Goal: Information Seeking & Learning: Check status

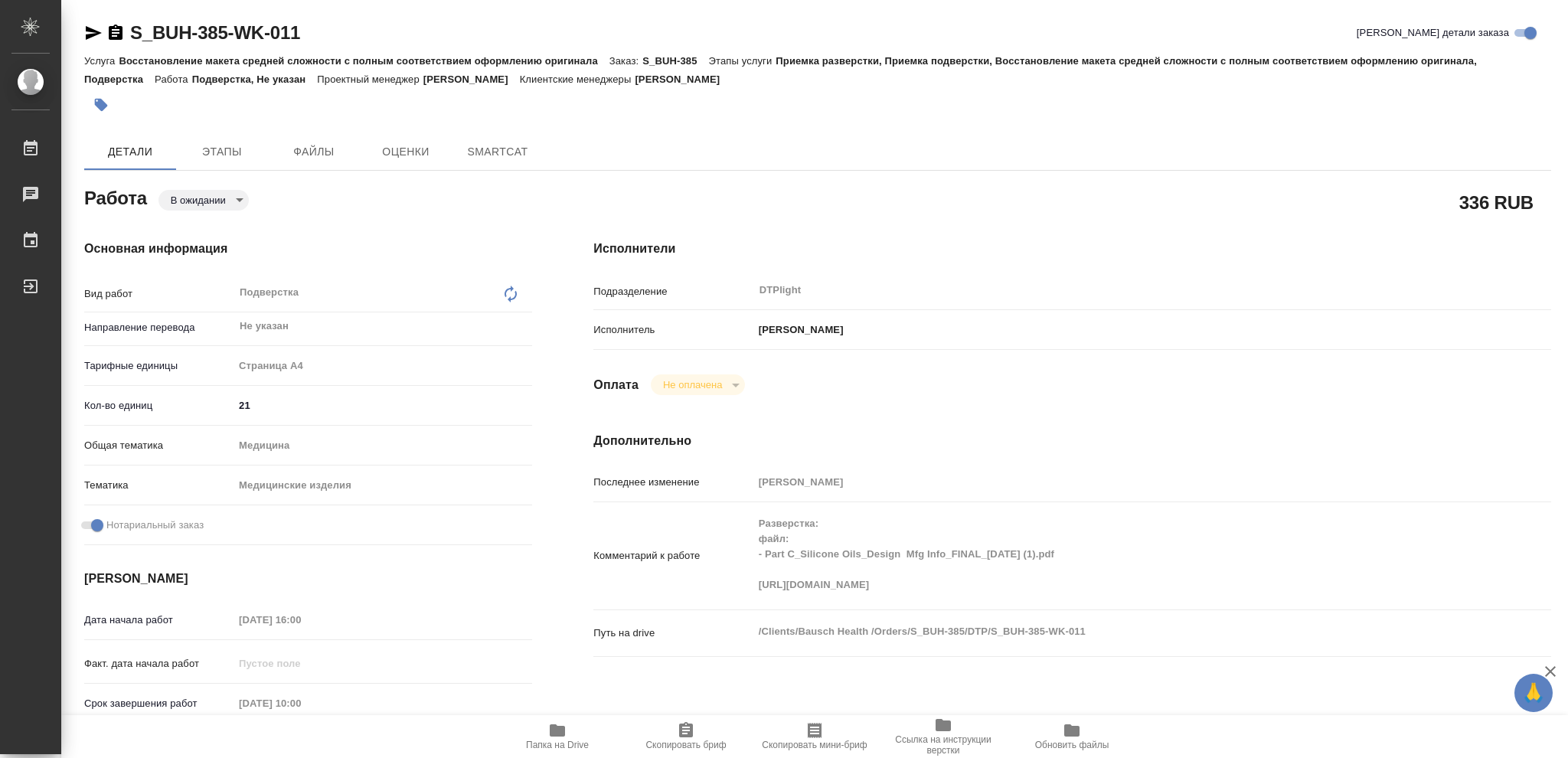
type textarea "x"
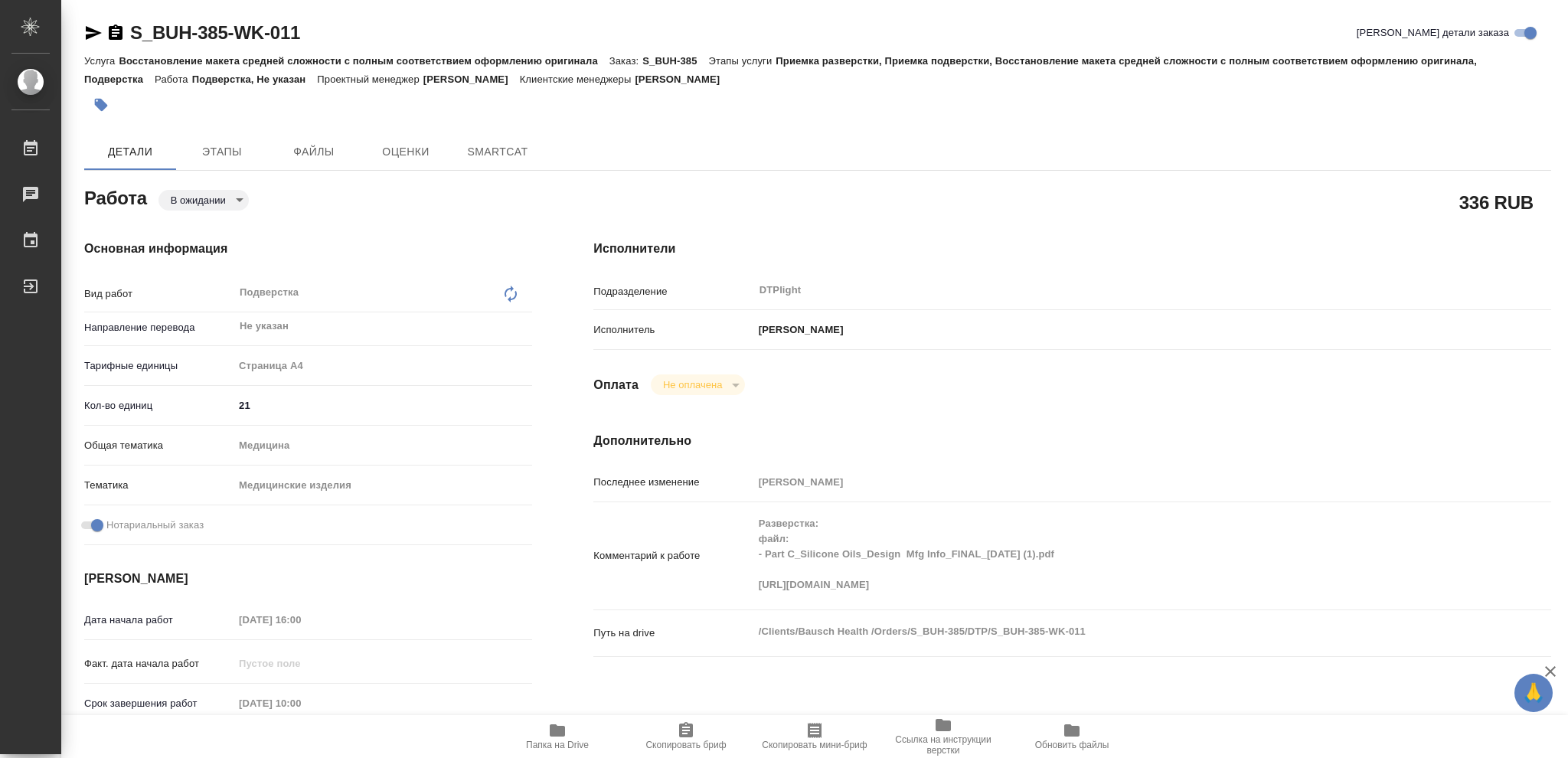
type textarea "x"
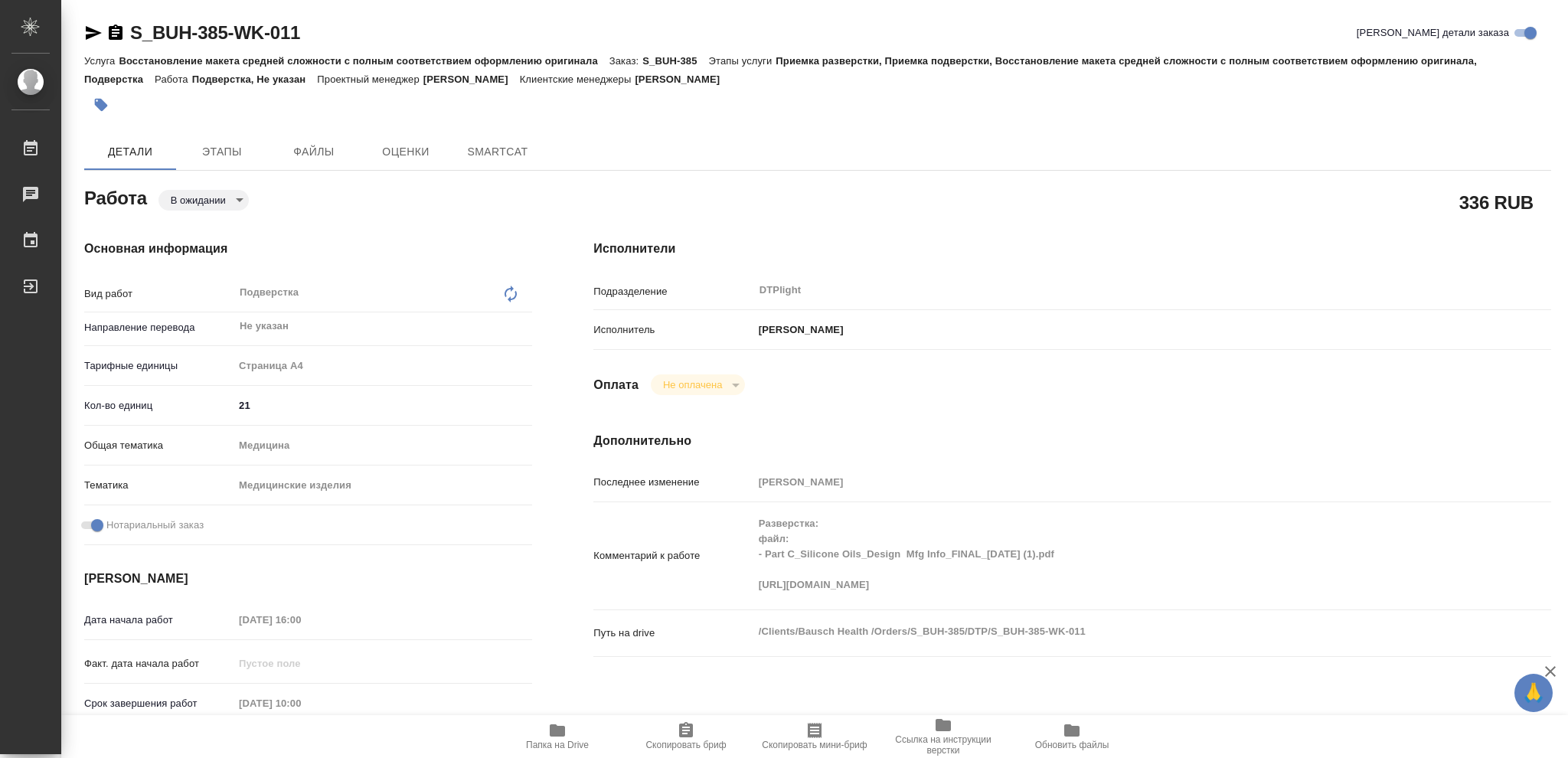
type textarea "x"
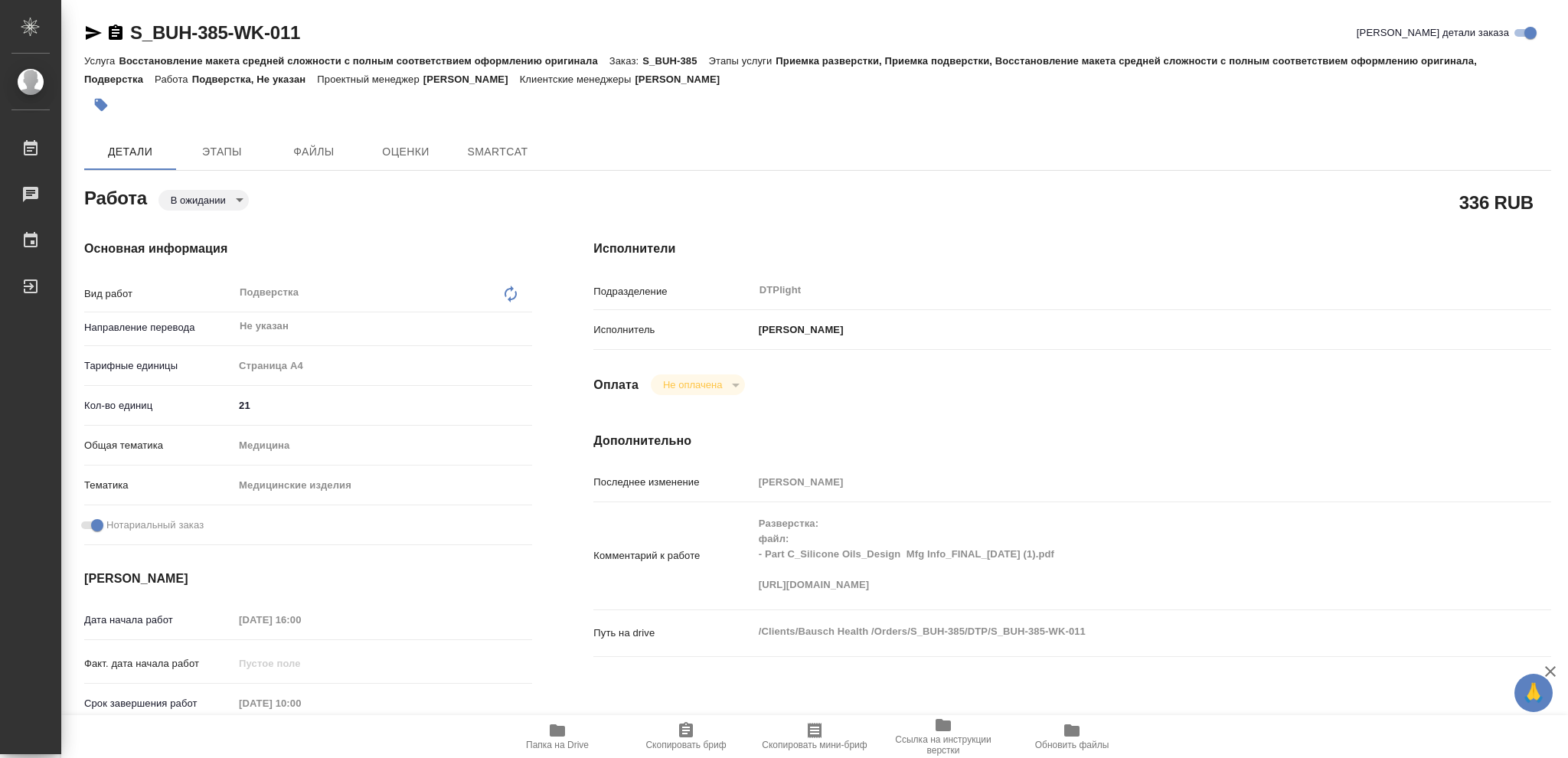
type textarea "x"
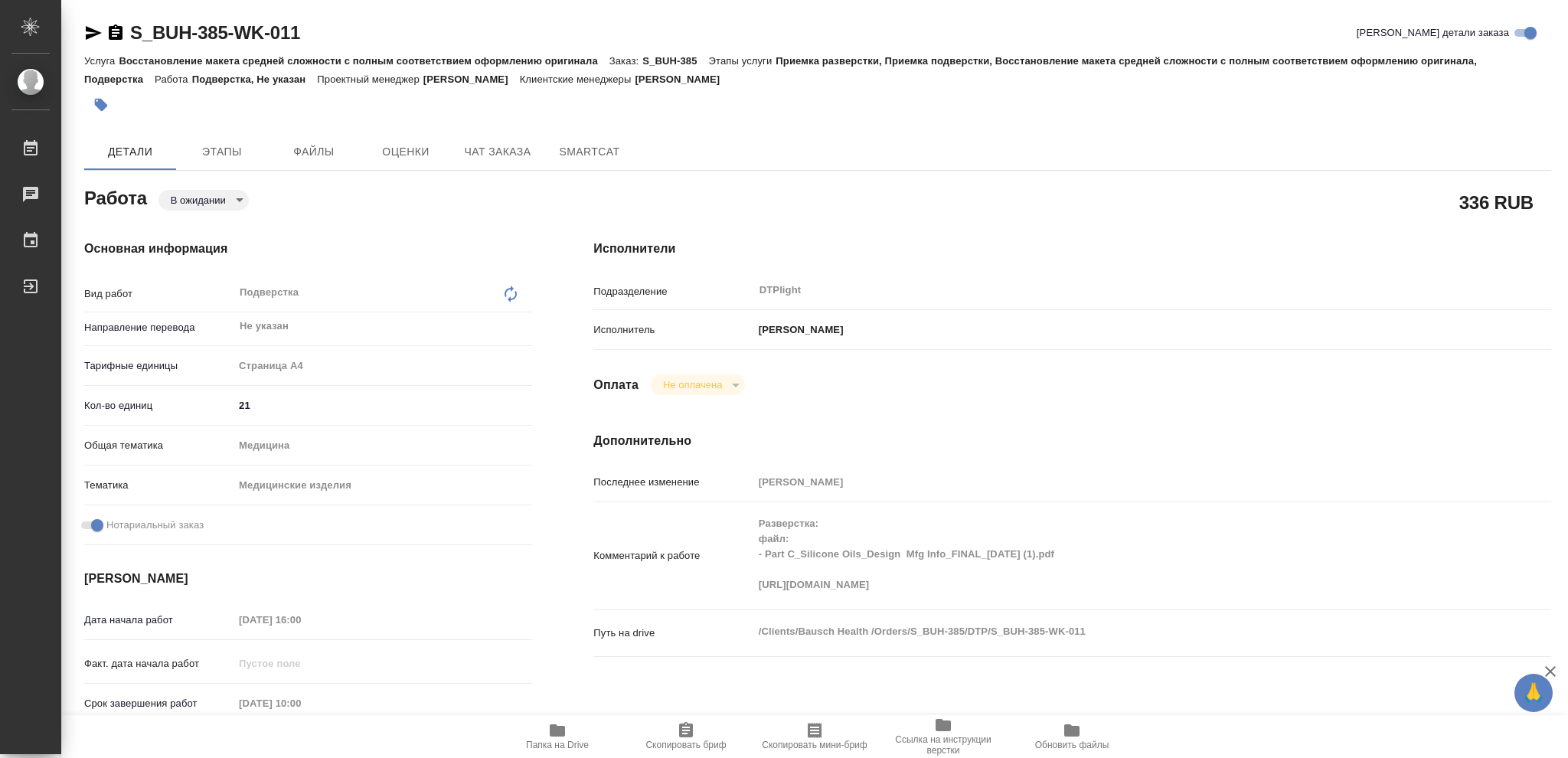
type textarea "x"
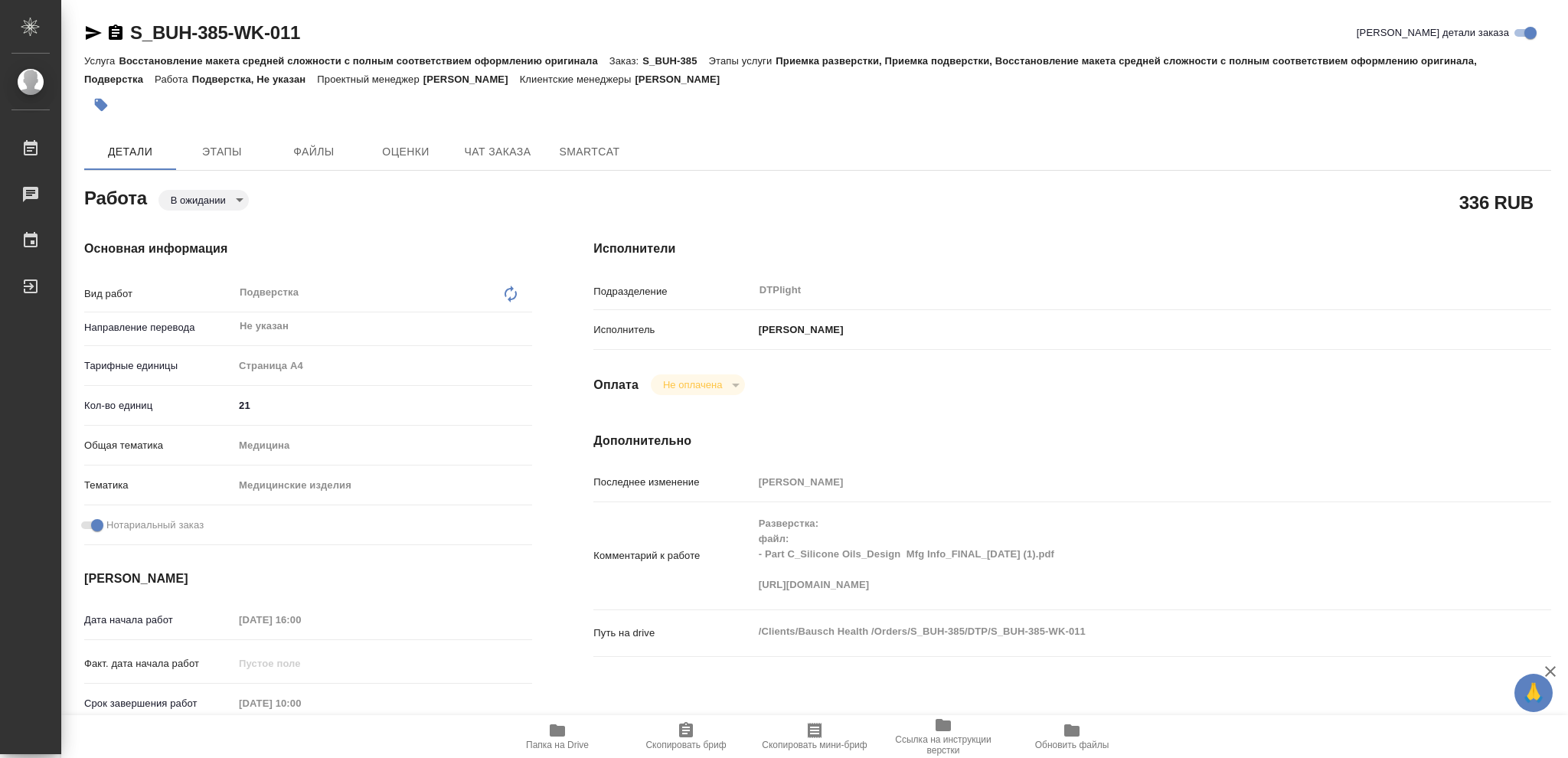
type textarea "x"
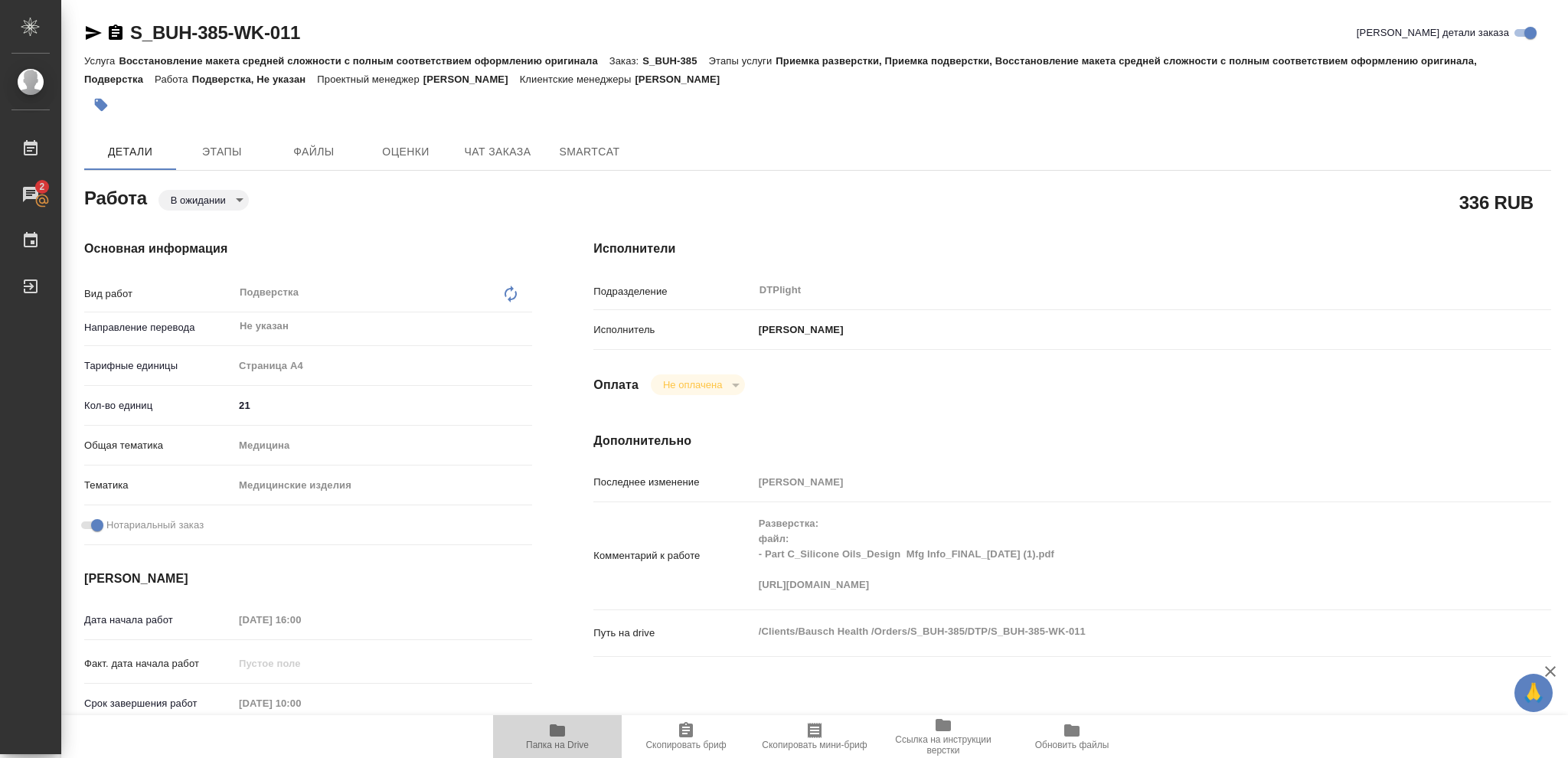
click at [557, 733] on icon "button" at bounding box center [558, 730] width 15 height 12
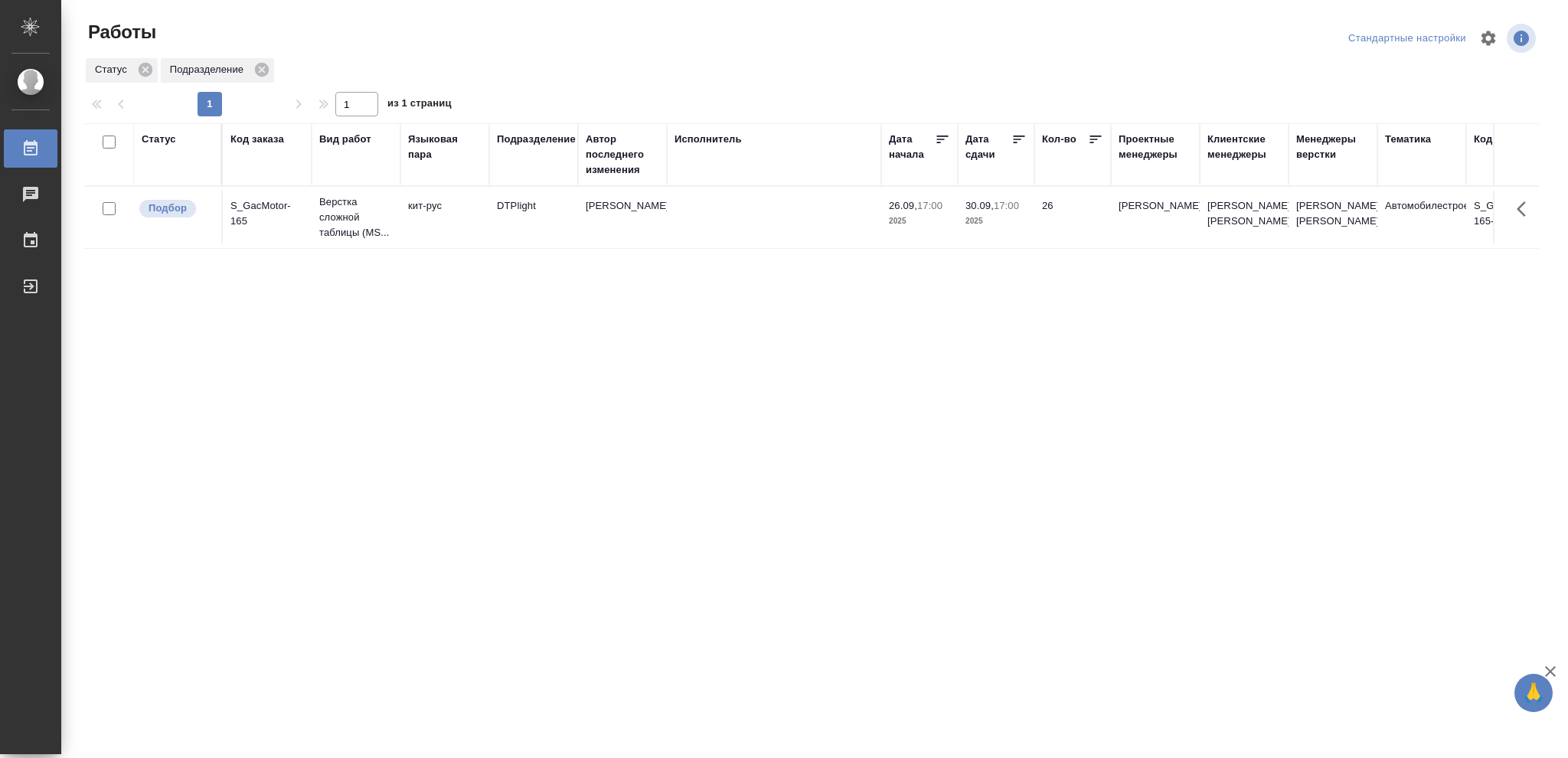
click at [159, 140] on div "Статус" at bounding box center [159, 139] width 35 height 15
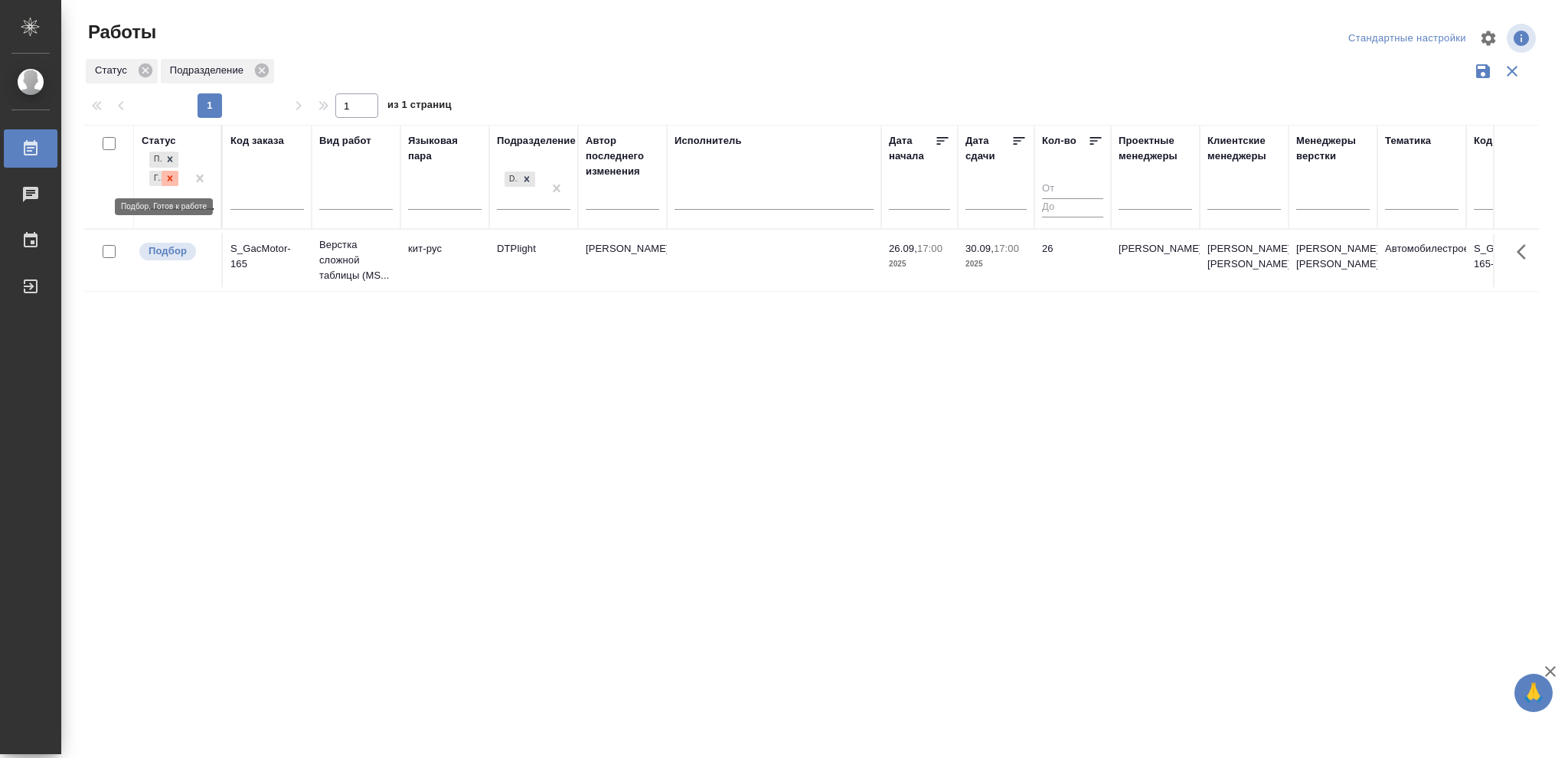
click at [170, 181] on icon at bounding box center [170, 178] width 11 height 11
click at [527, 174] on icon at bounding box center [527, 174] width 6 height 6
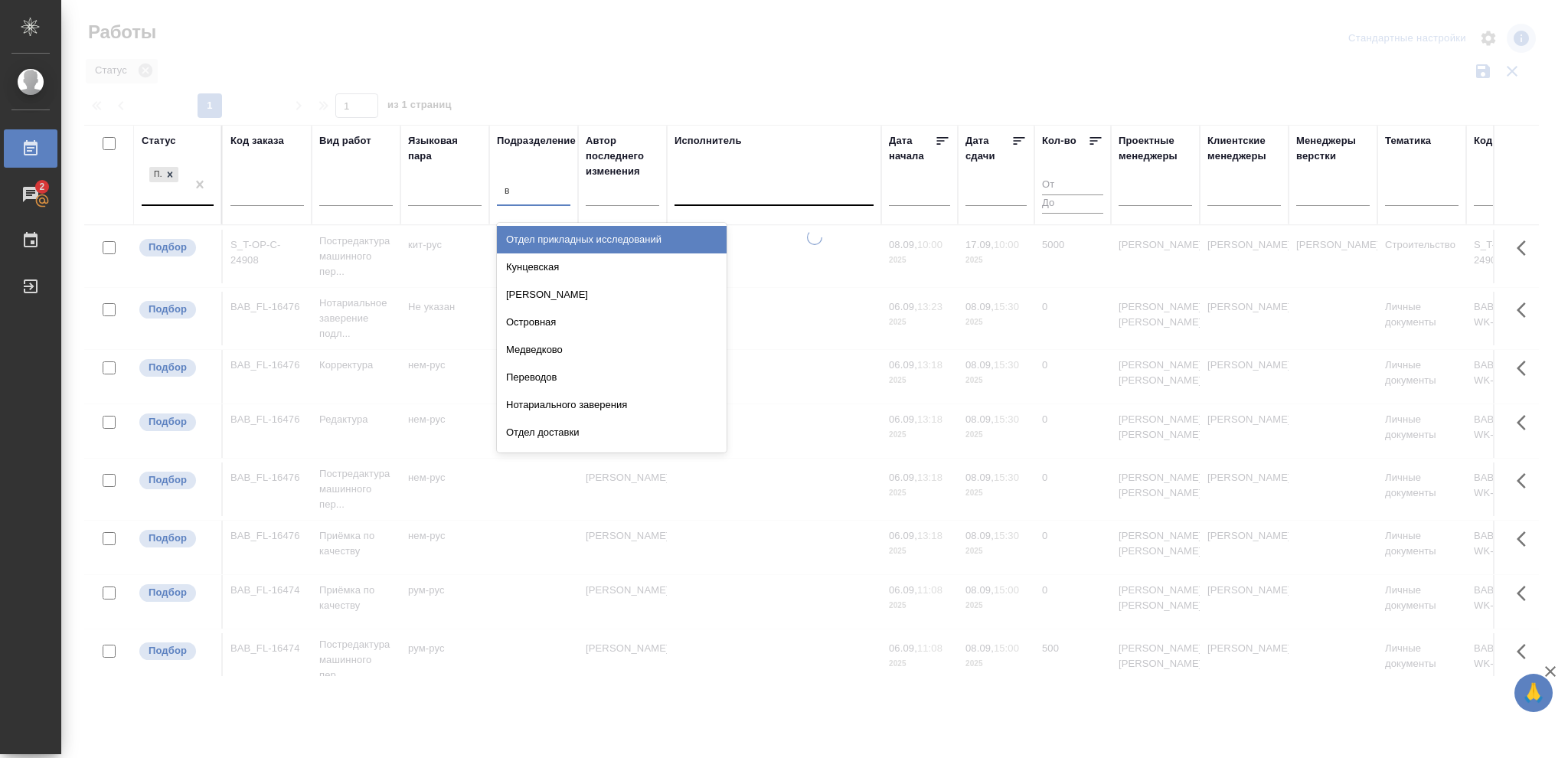
type input "ве"
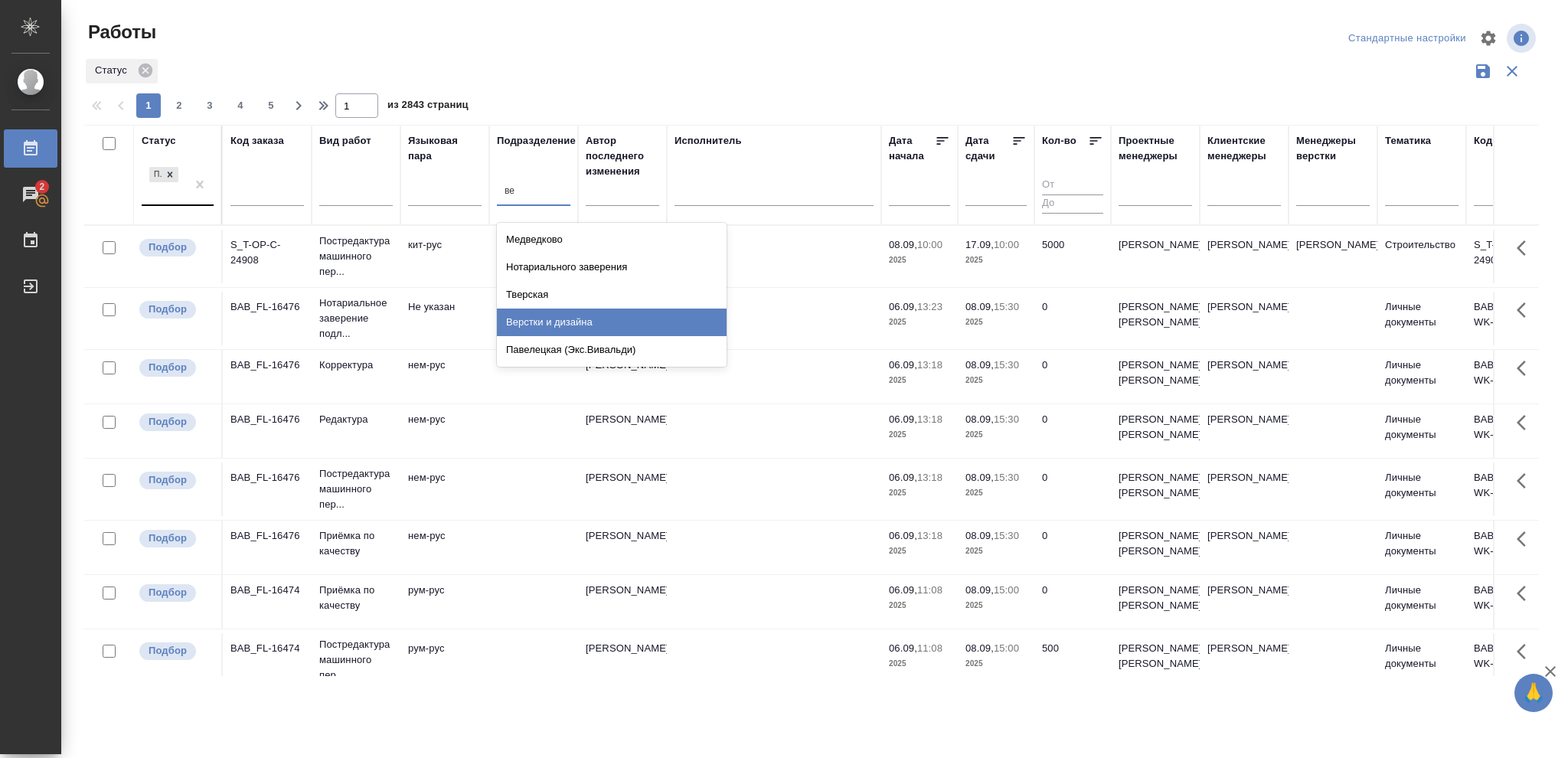
click at [570, 320] on div "Верстки и дизайна" at bounding box center [611, 322] width 230 height 28
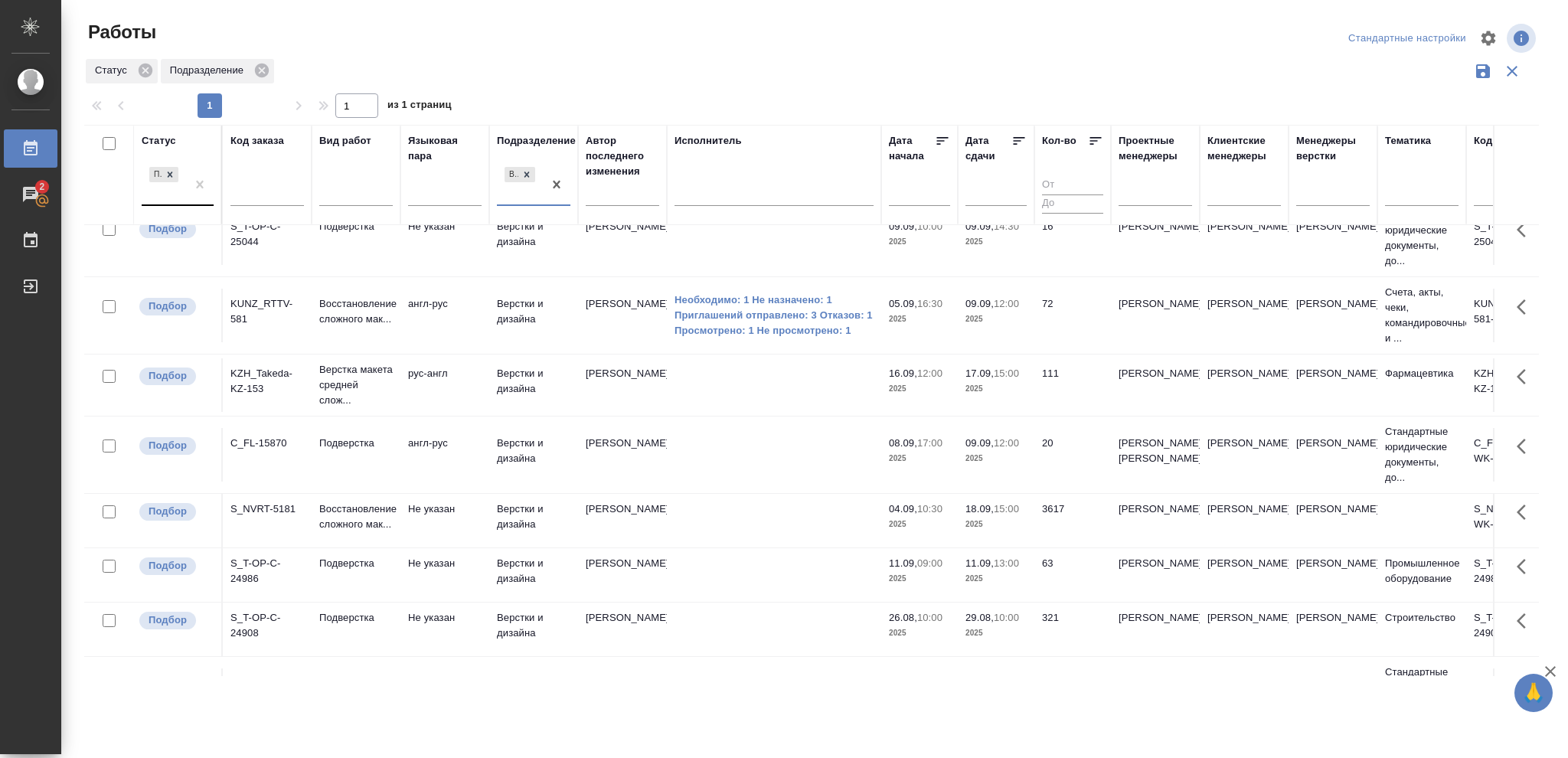
scroll to position [581, 0]
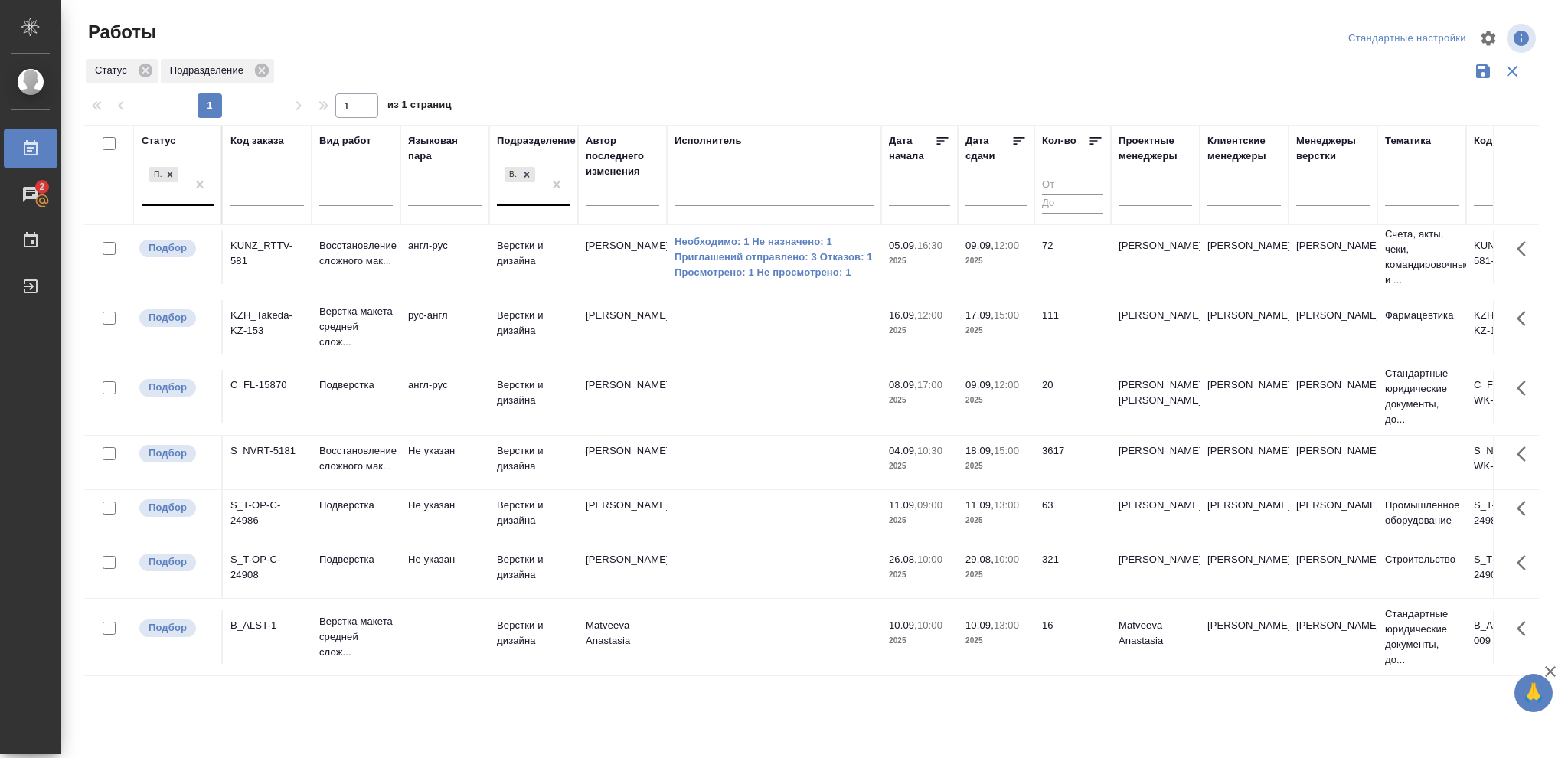
click at [767, 82] on div "Статус Подразделение" at bounding box center [812, 71] width 1455 height 29
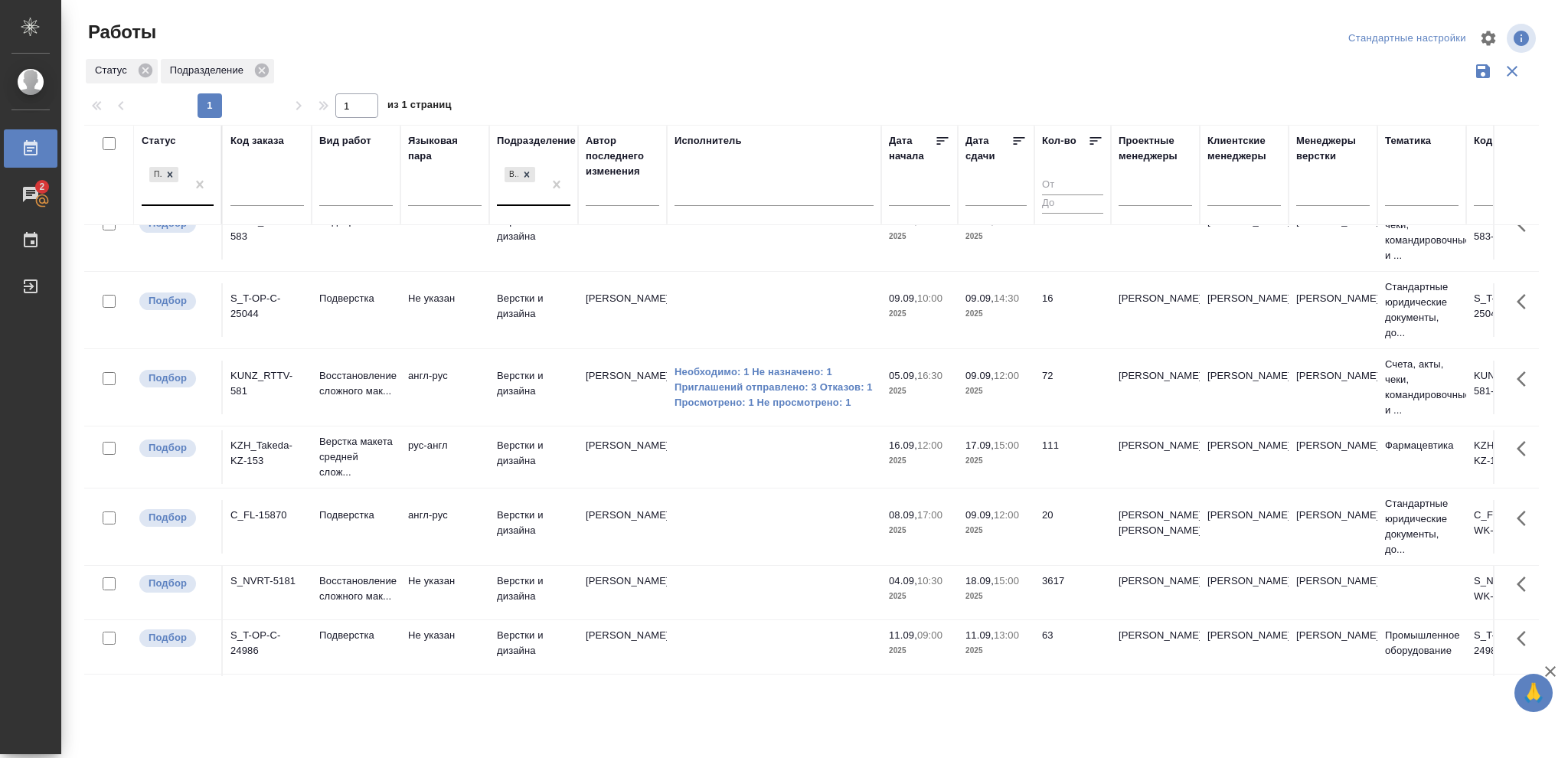
scroll to position [377, 0]
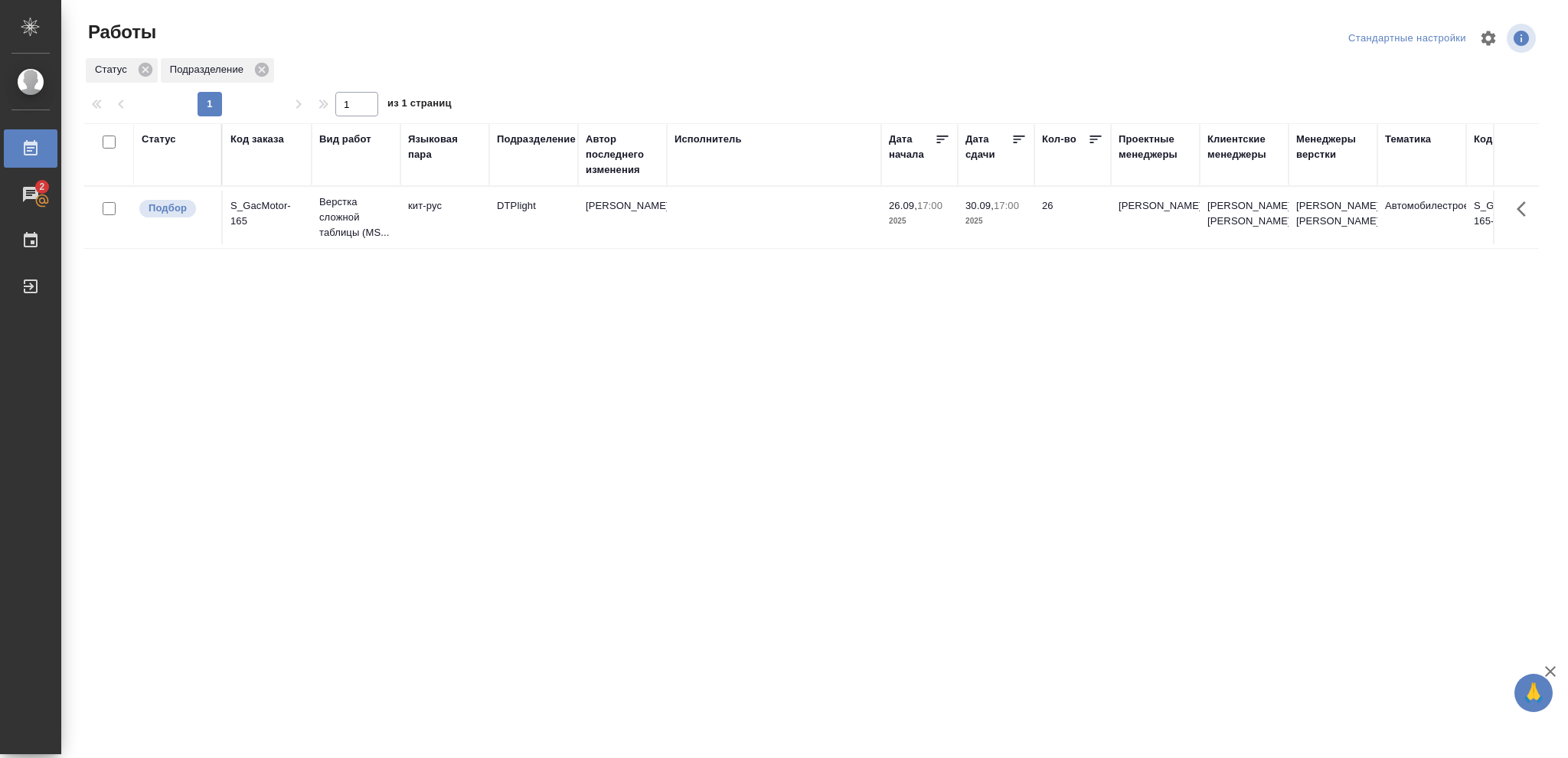
click at [164, 142] on div "Статус" at bounding box center [159, 139] width 35 height 15
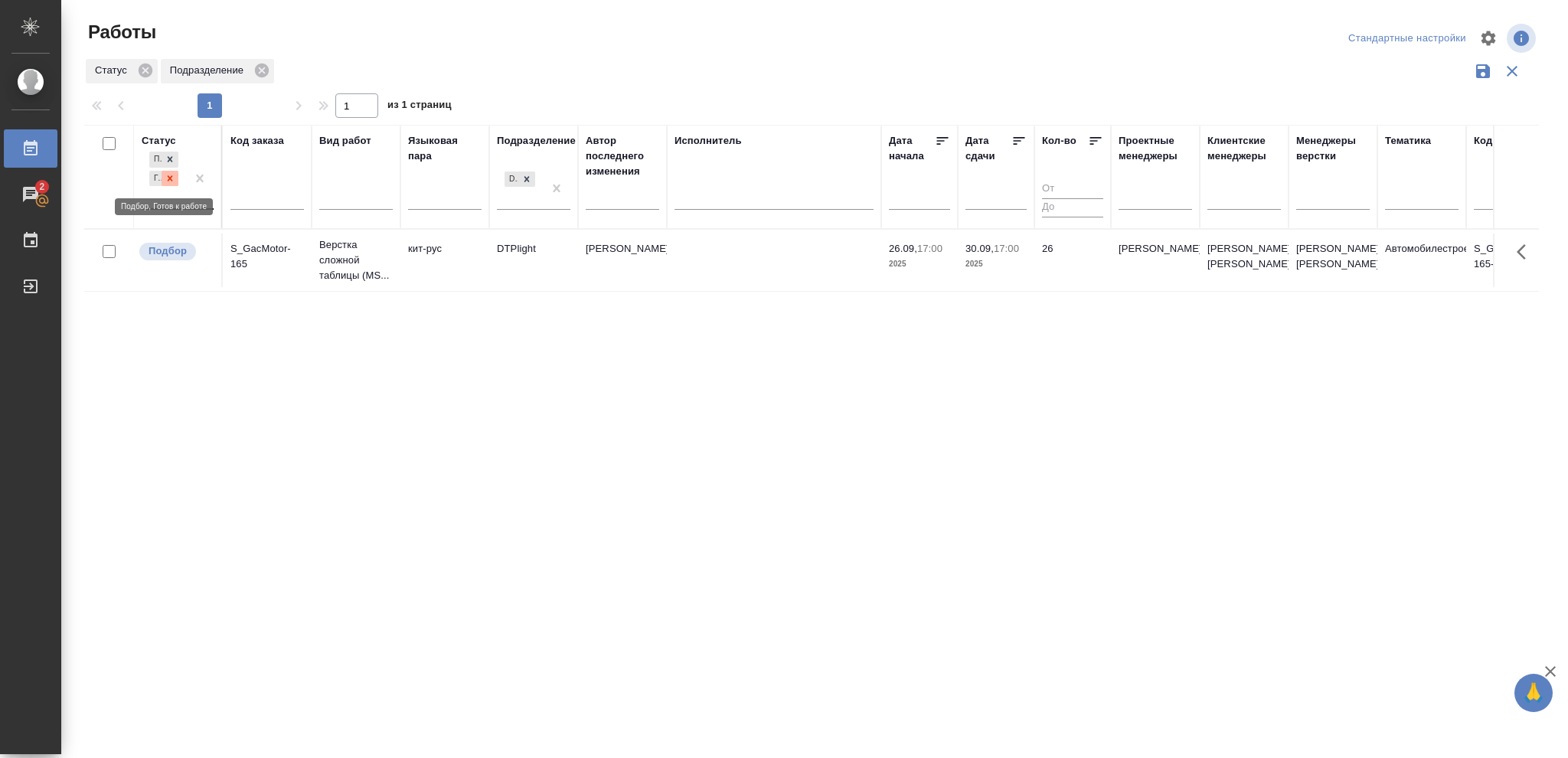
click at [168, 180] on icon at bounding box center [171, 178] width 6 height 6
click at [528, 174] on icon at bounding box center [526, 174] width 11 height 11
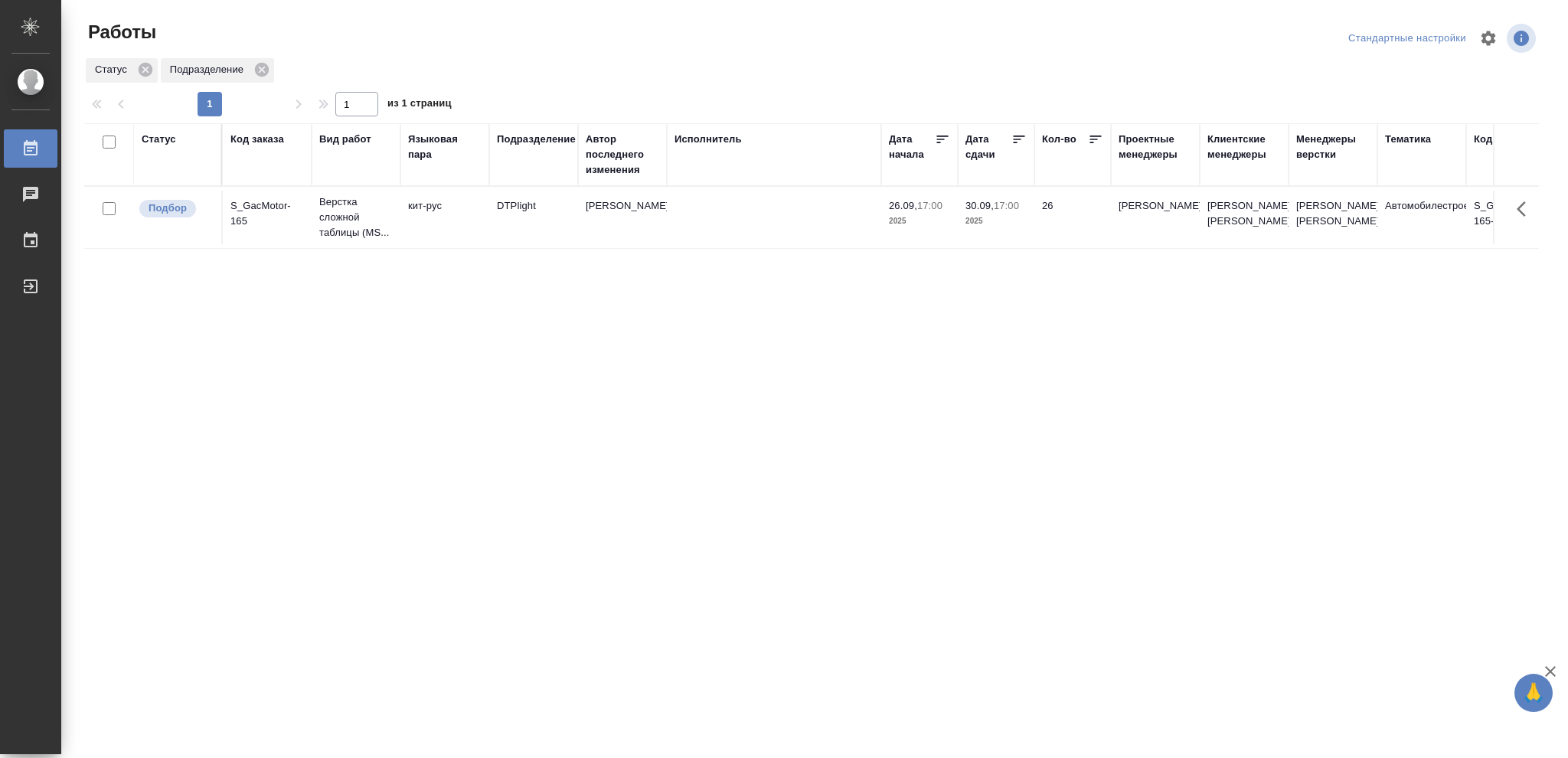
click at [166, 138] on div "Статус" at bounding box center [159, 139] width 35 height 15
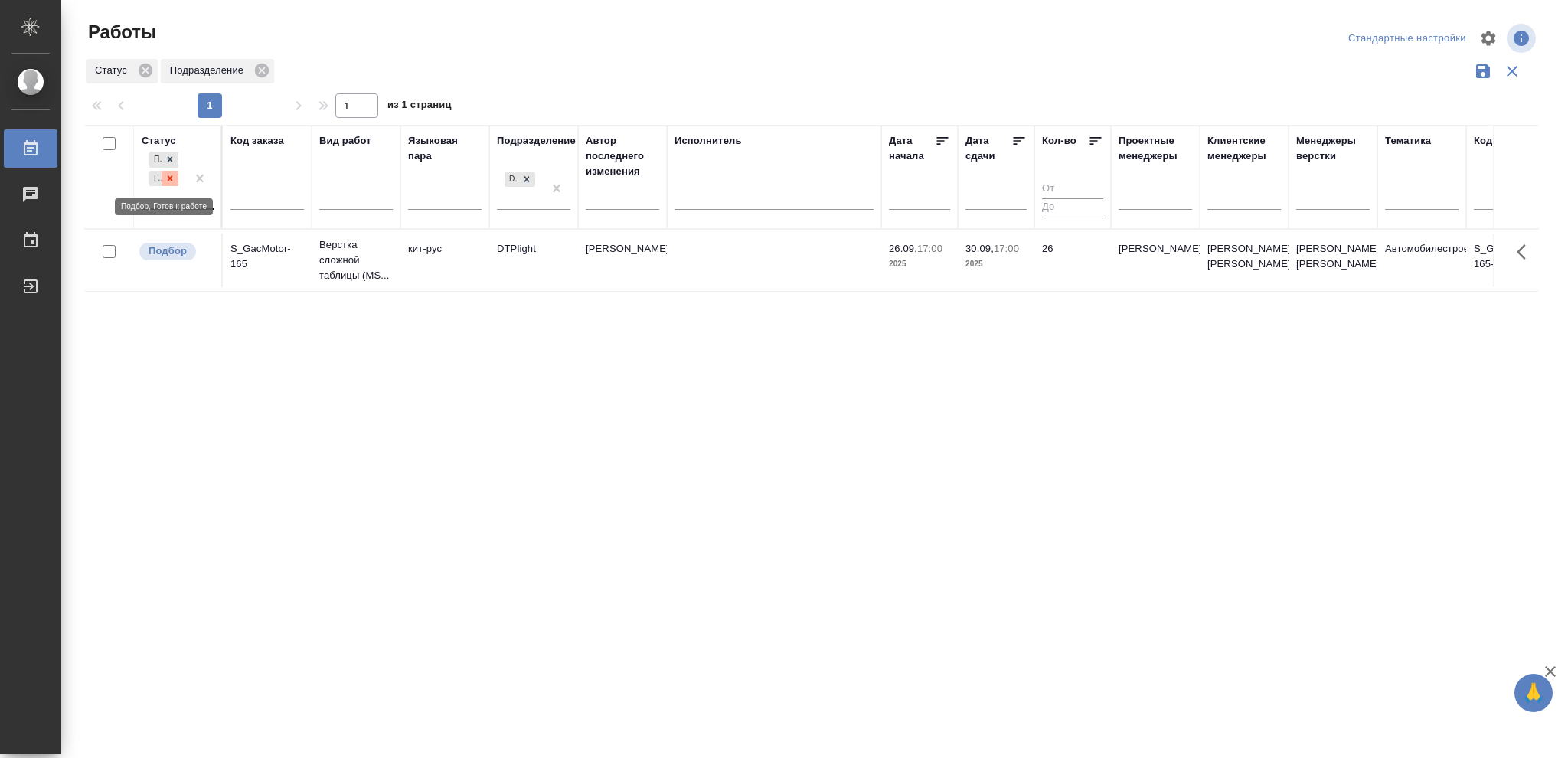
click at [170, 178] on icon at bounding box center [171, 178] width 6 height 6
click at [170, 178] on icon at bounding box center [170, 174] width 11 height 11
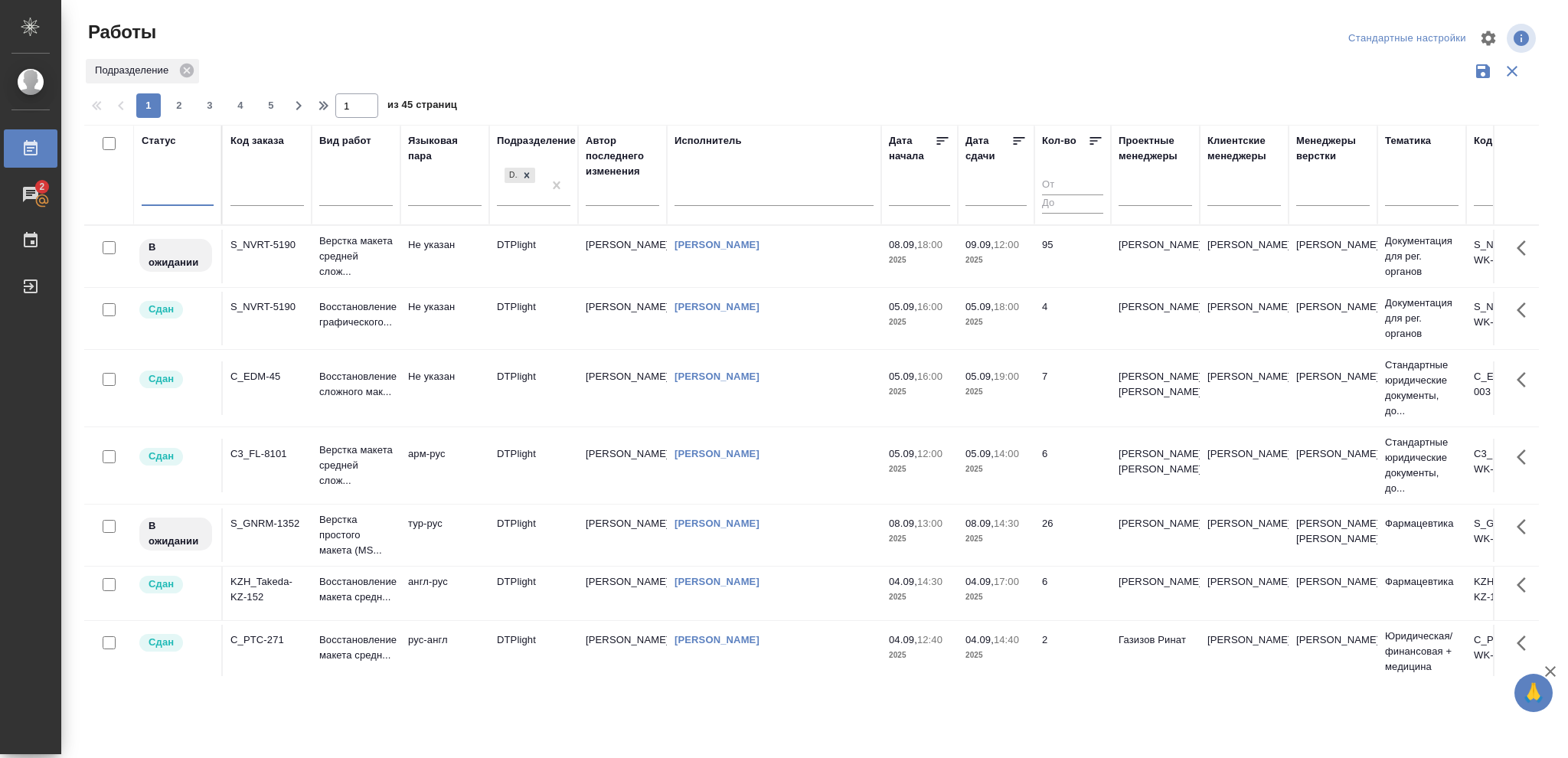
click at [169, 194] on div at bounding box center [177, 191] width 72 height 22
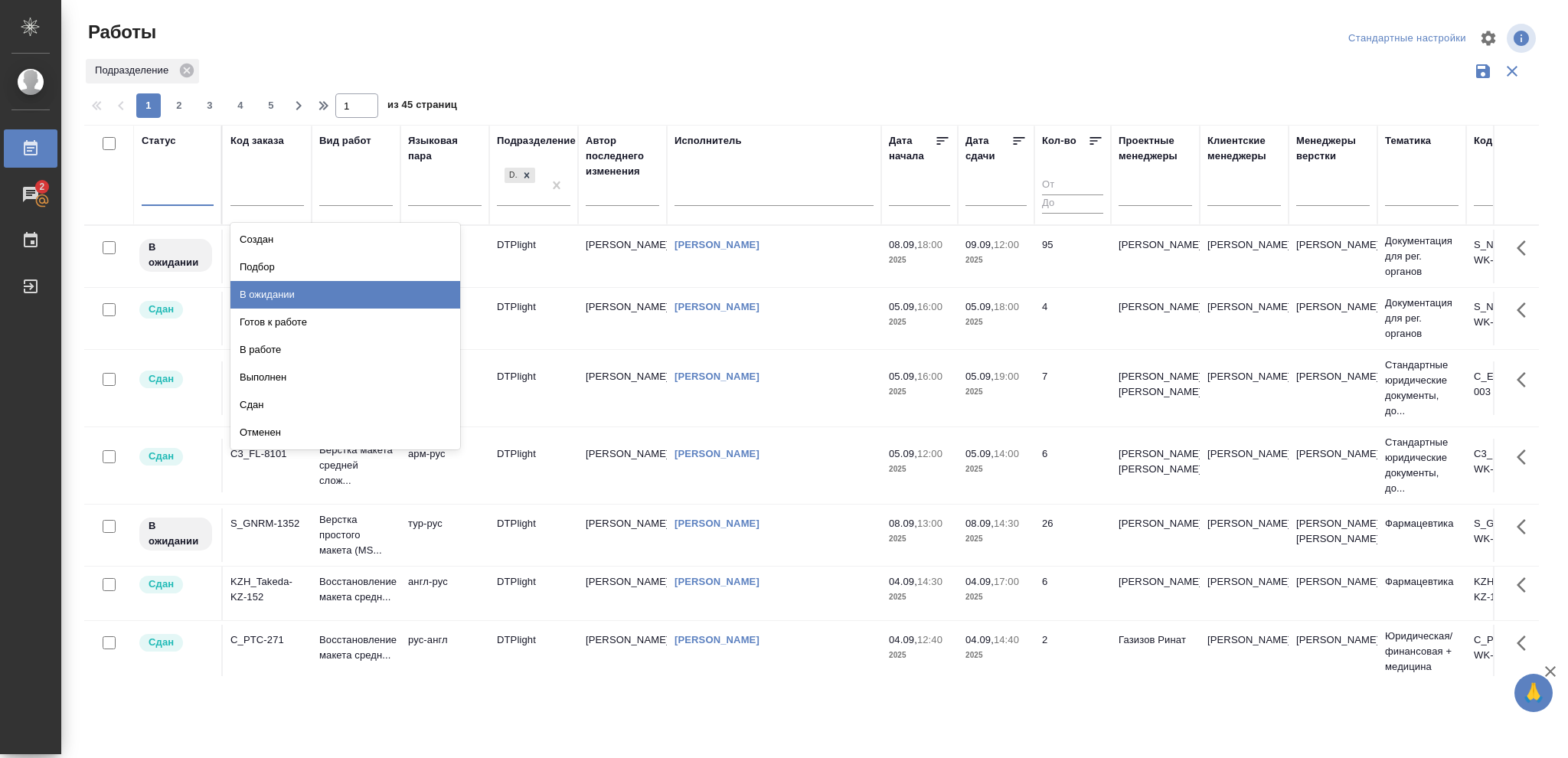
click at [285, 289] on div "В ожидании" at bounding box center [345, 294] width 230 height 28
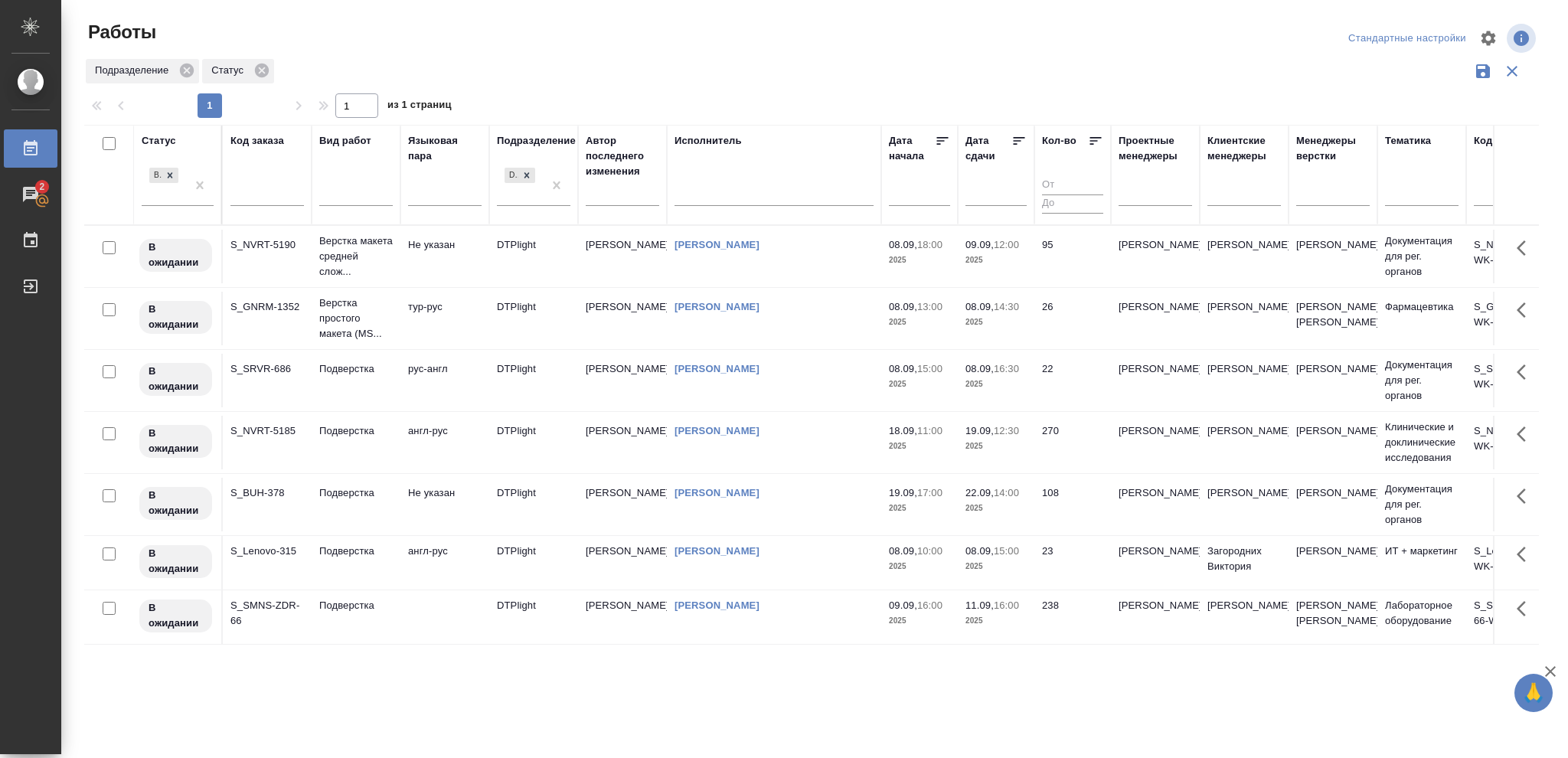
click at [1022, 139] on icon at bounding box center [1019, 141] width 15 height 15
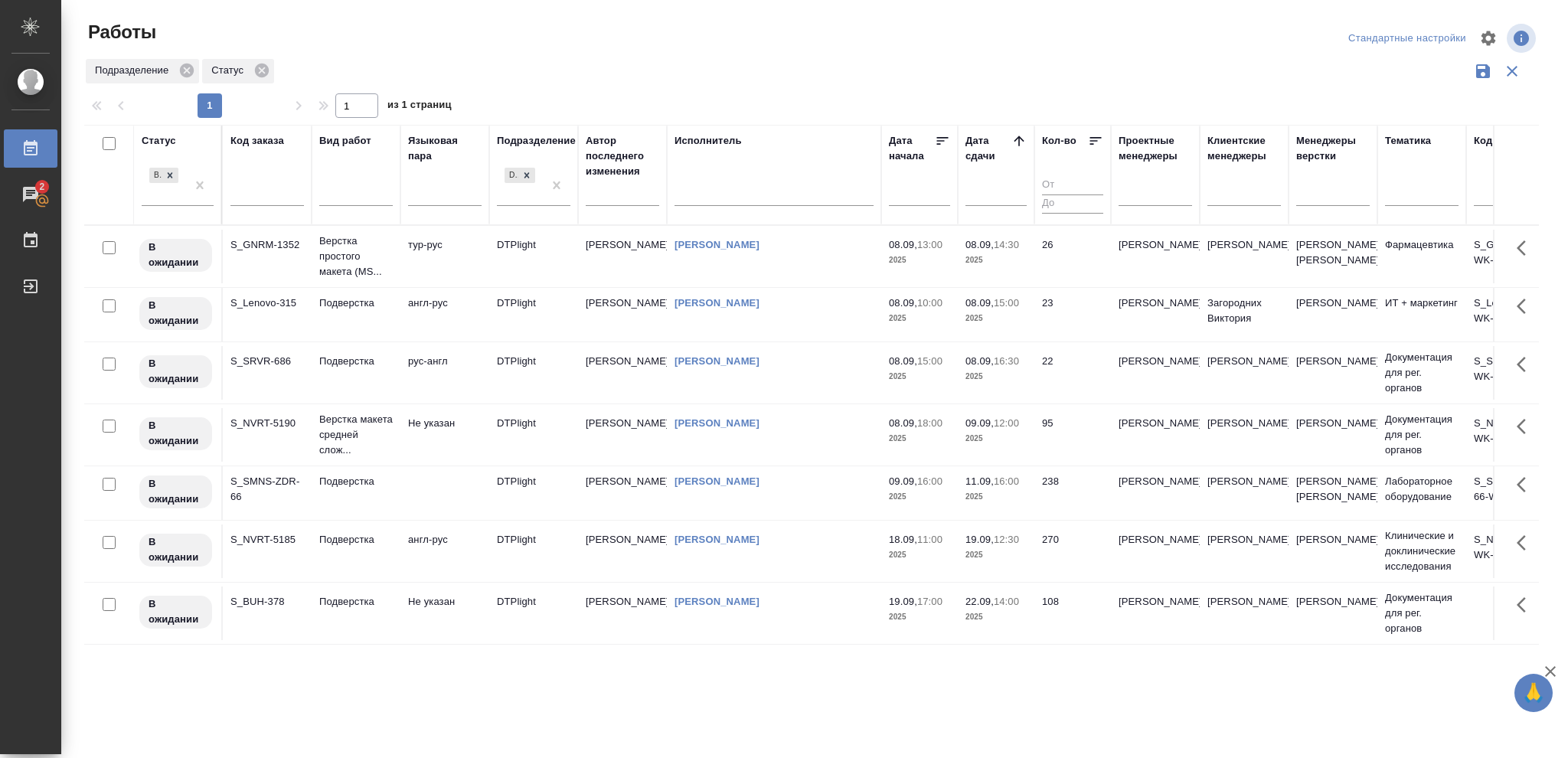
click at [996, 326] on p "2025" at bounding box center [996, 318] width 61 height 15
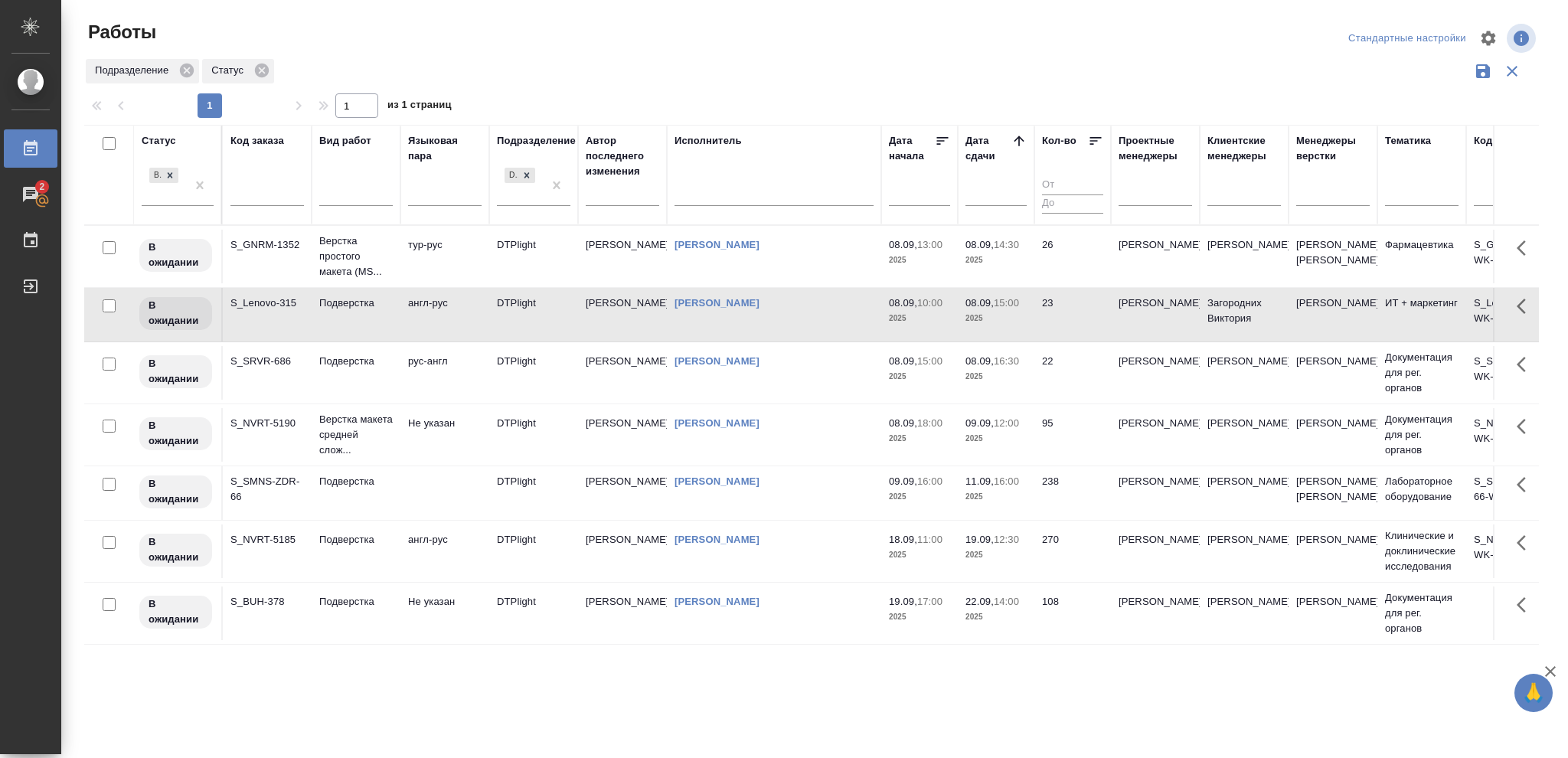
click at [996, 326] on p "2025" at bounding box center [996, 318] width 61 height 15
click at [934, 384] on p "2025" at bounding box center [919, 377] width 61 height 15
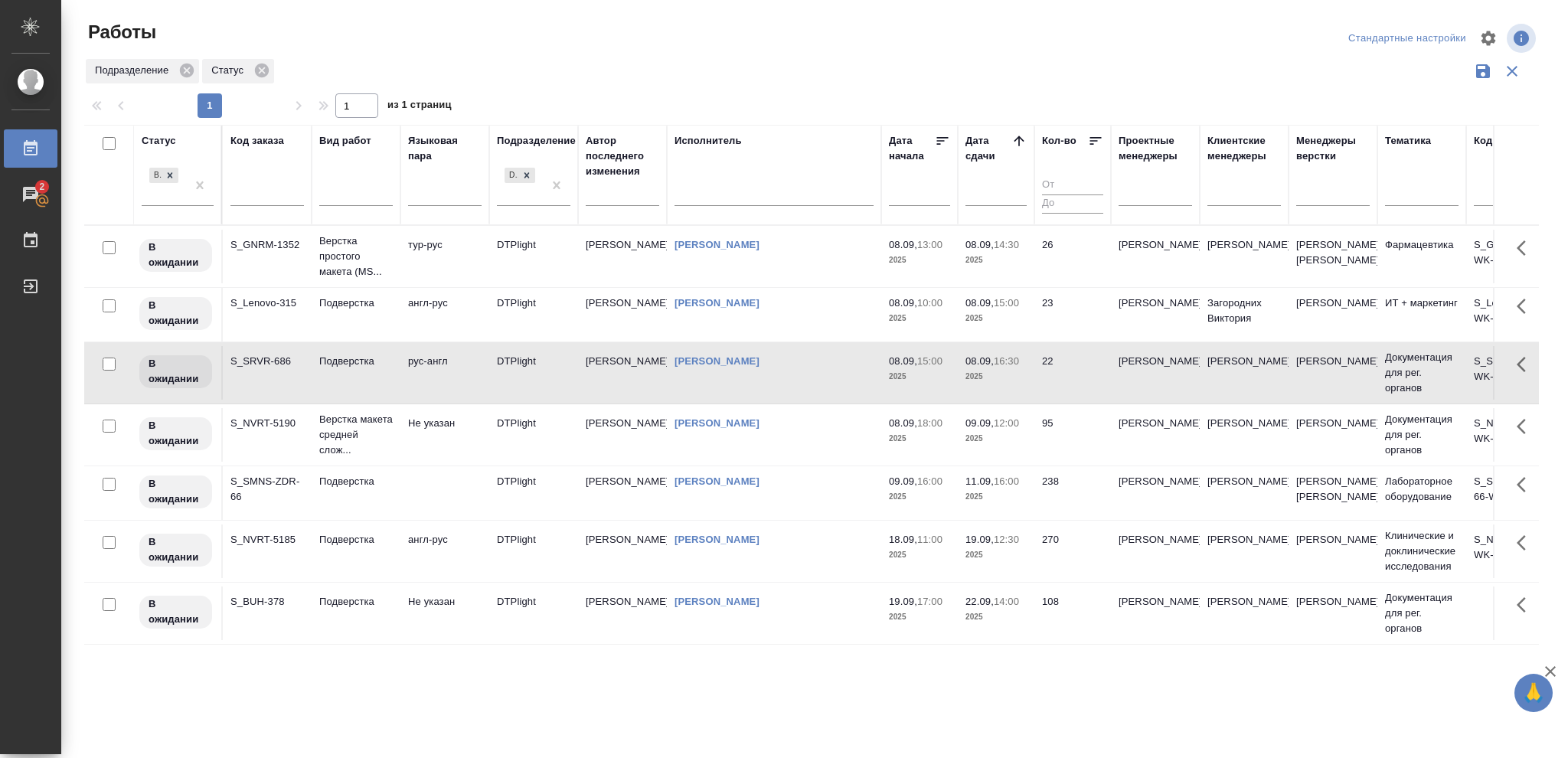
click at [934, 384] on p "2025" at bounding box center [919, 377] width 61 height 15
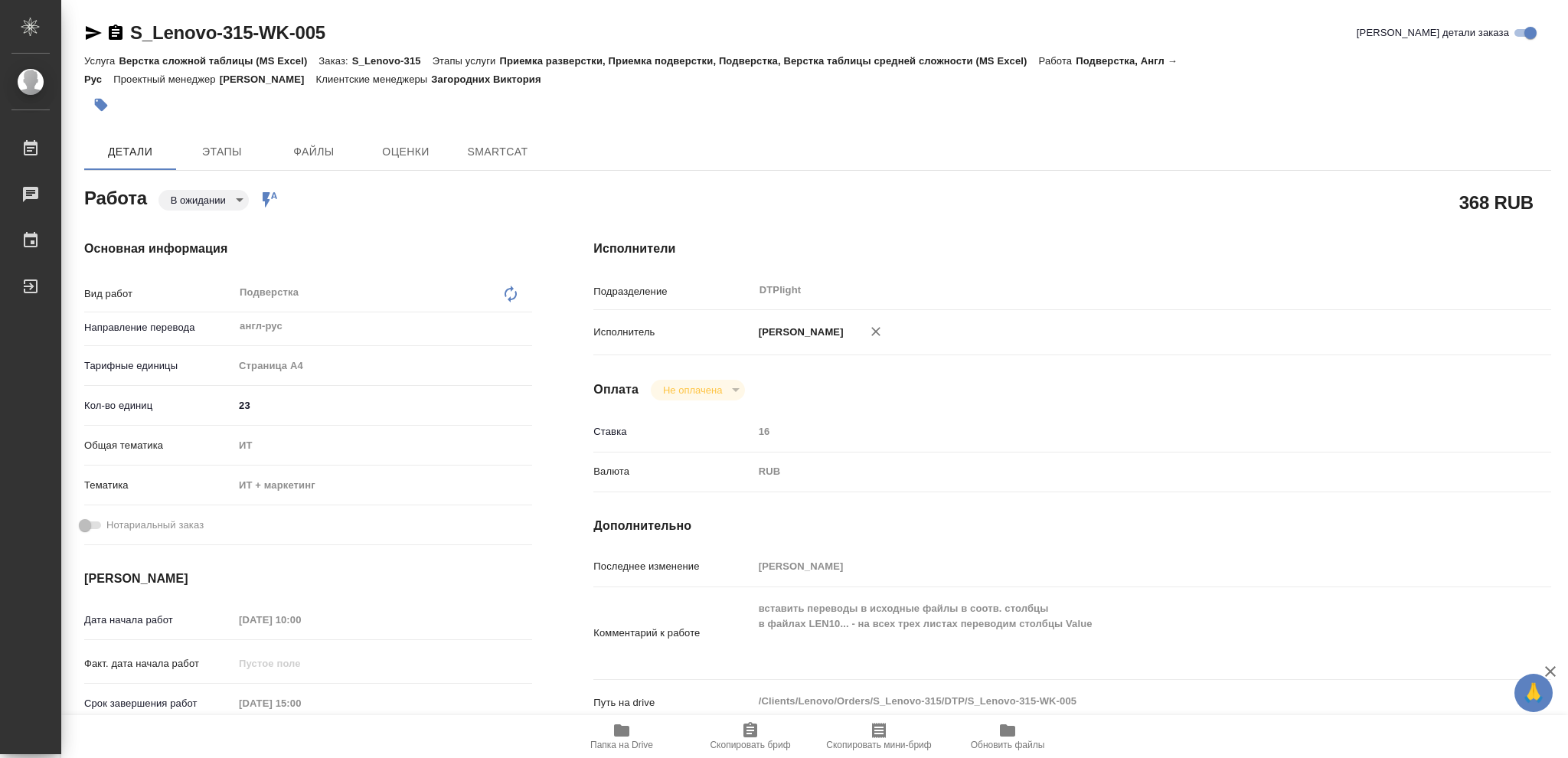
type textarea "x"
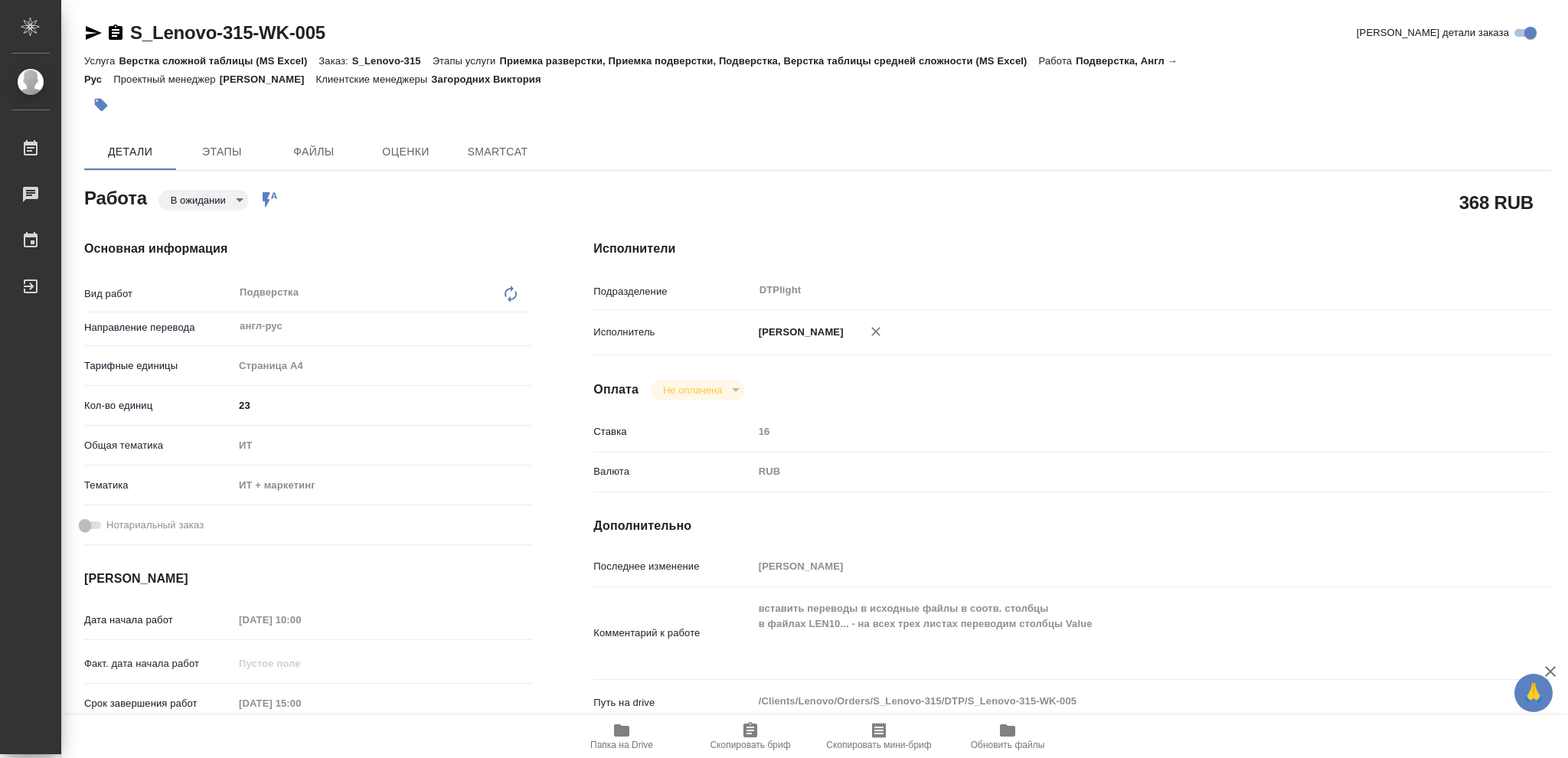
type textarea "x"
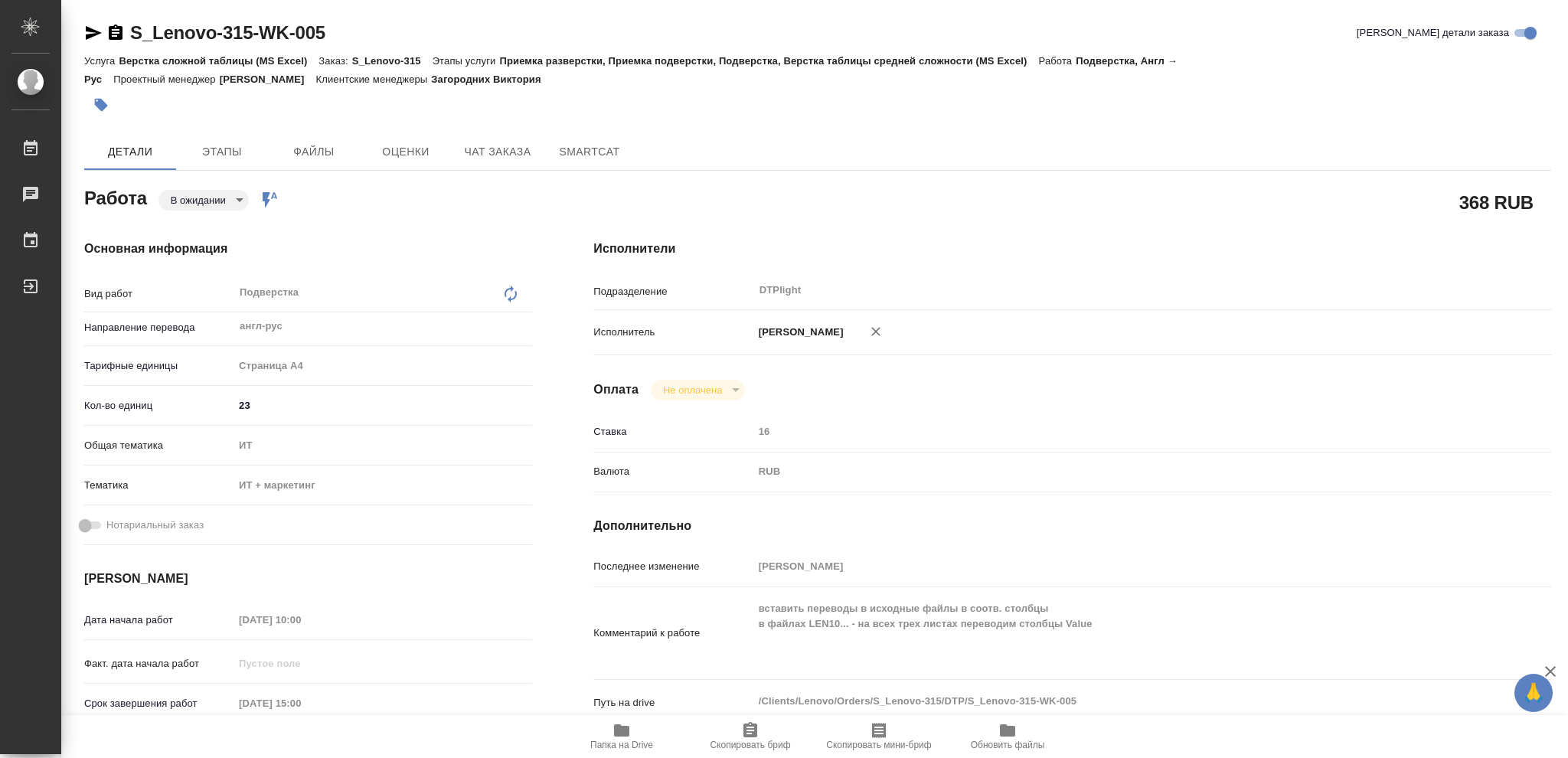
type textarea "x"
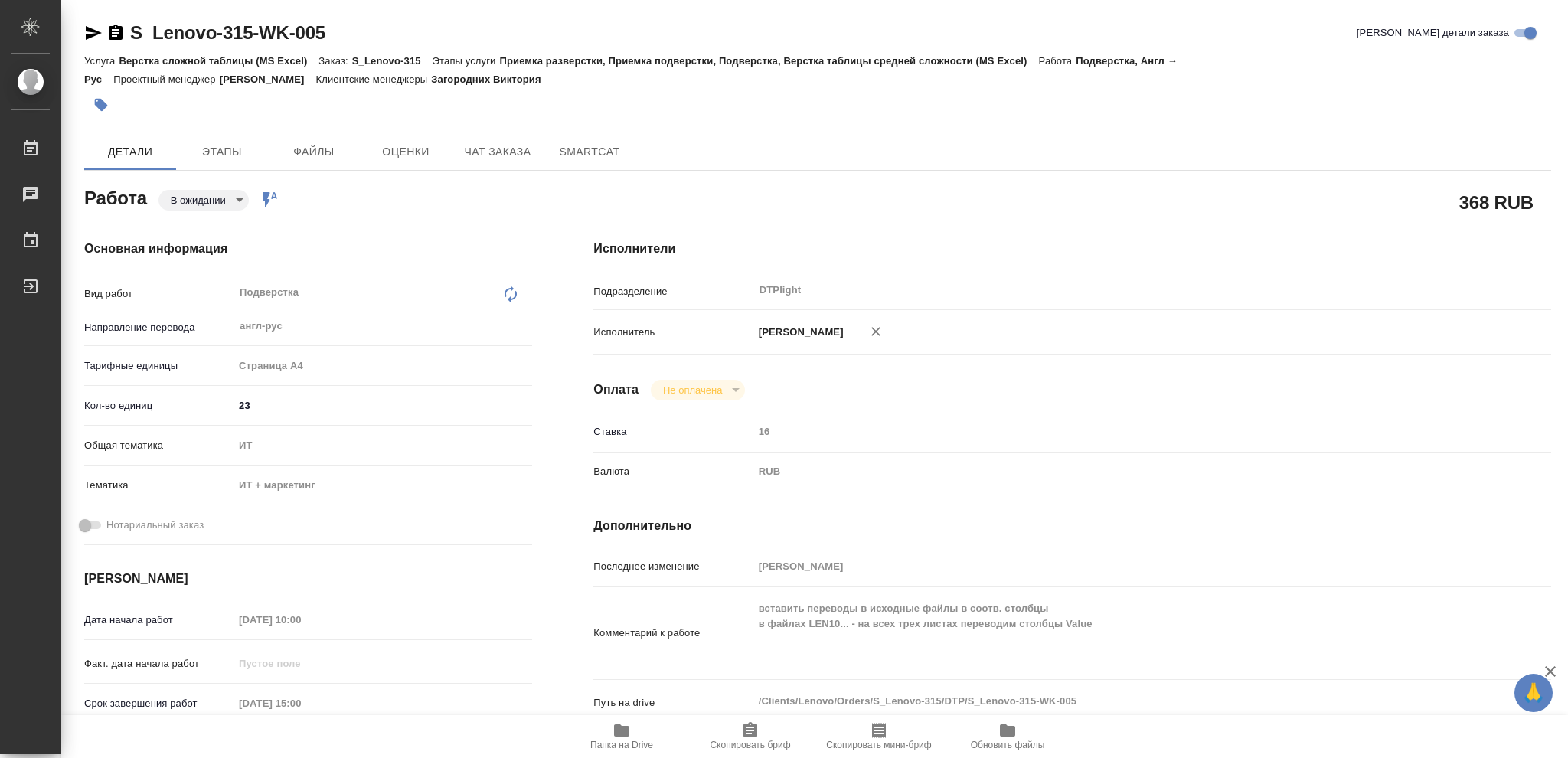
drag, startPoint x: 0, startPoint y: 0, endPoint x: 873, endPoint y: 475, distance: 993.9
click at [873, 475] on div "RUB" at bounding box center [1112, 471] width 718 height 26
type textarea "x"
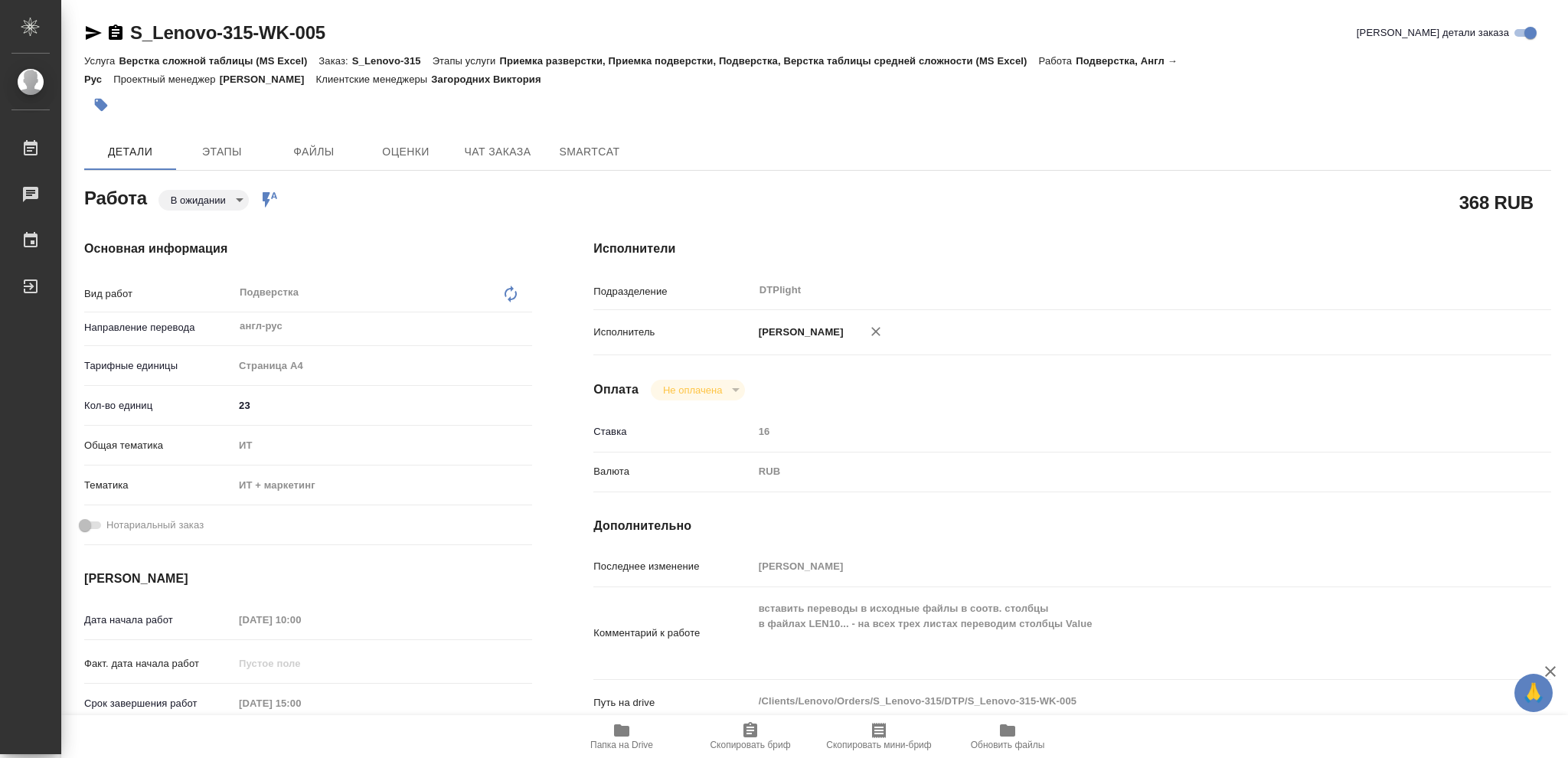
type textarea "x"
drag, startPoint x: 448, startPoint y: 491, endPoint x: 1326, endPoint y: 356, distance: 888.3
click at [1326, 356] on div "Исполнитель Васильева Ольга Николаевна" at bounding box center [1072, 338] width 957 height 45
type textarea "x"
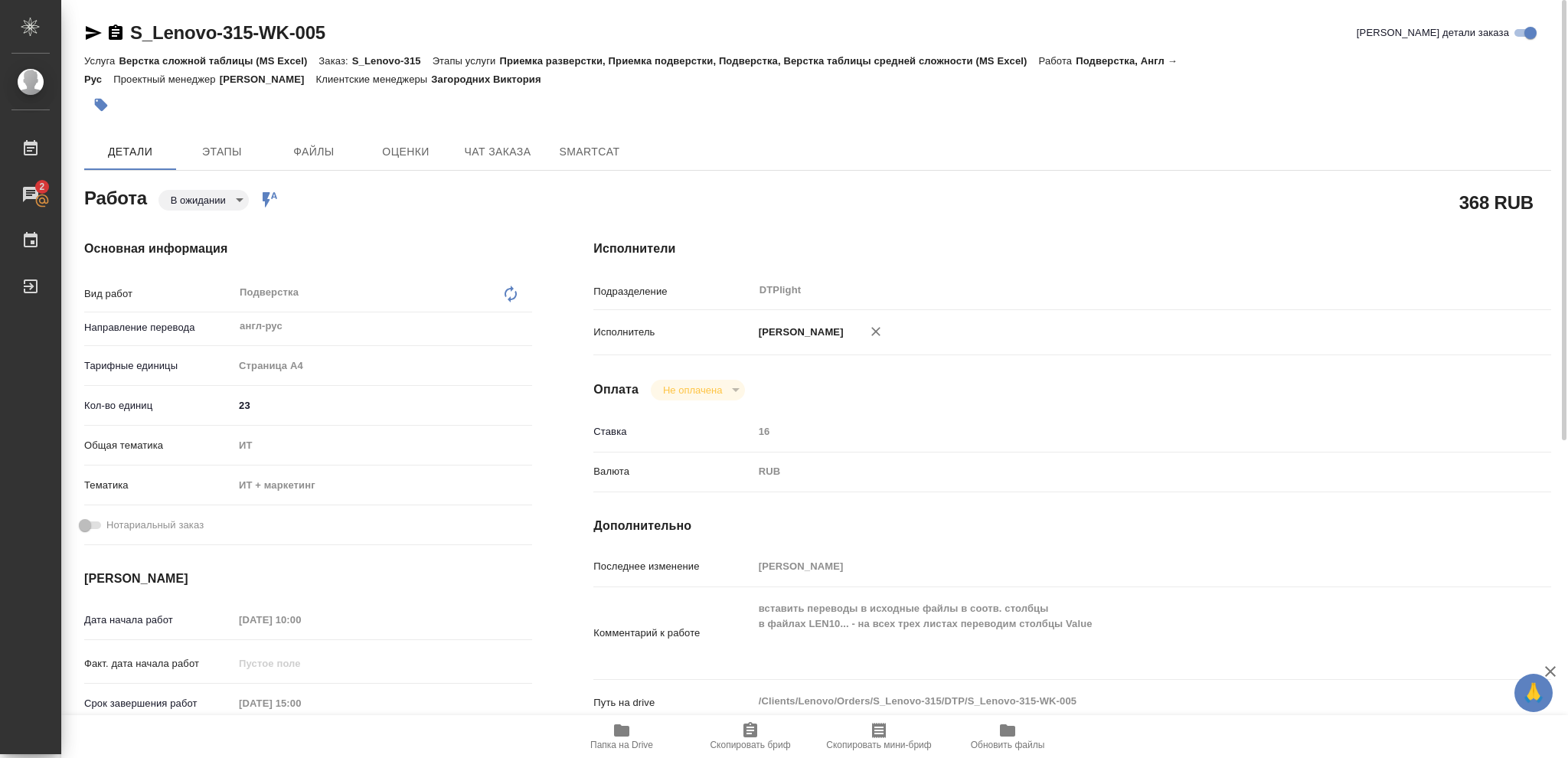
type textarea "x"
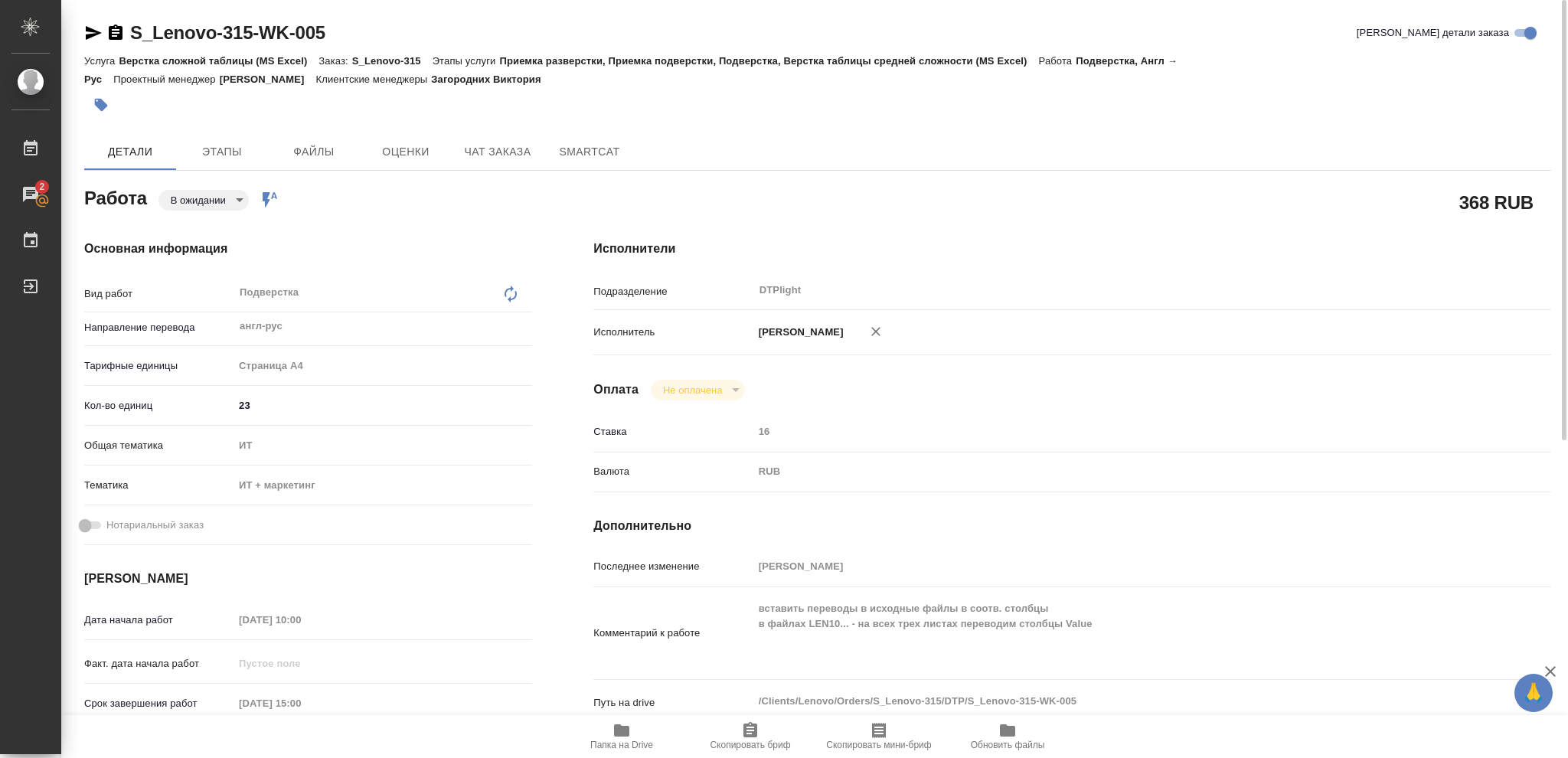
type textarea "x"
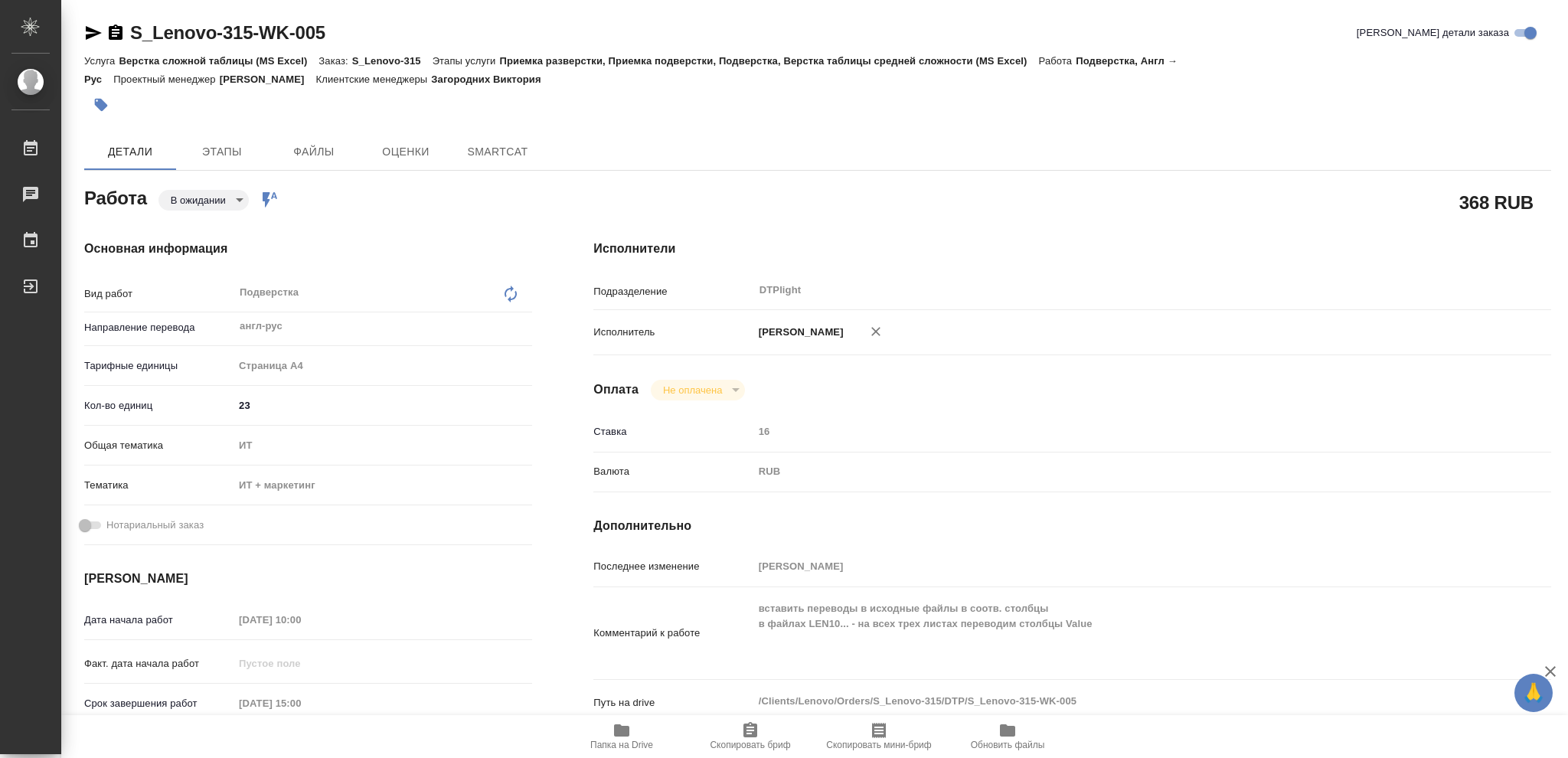
type textarea "x"
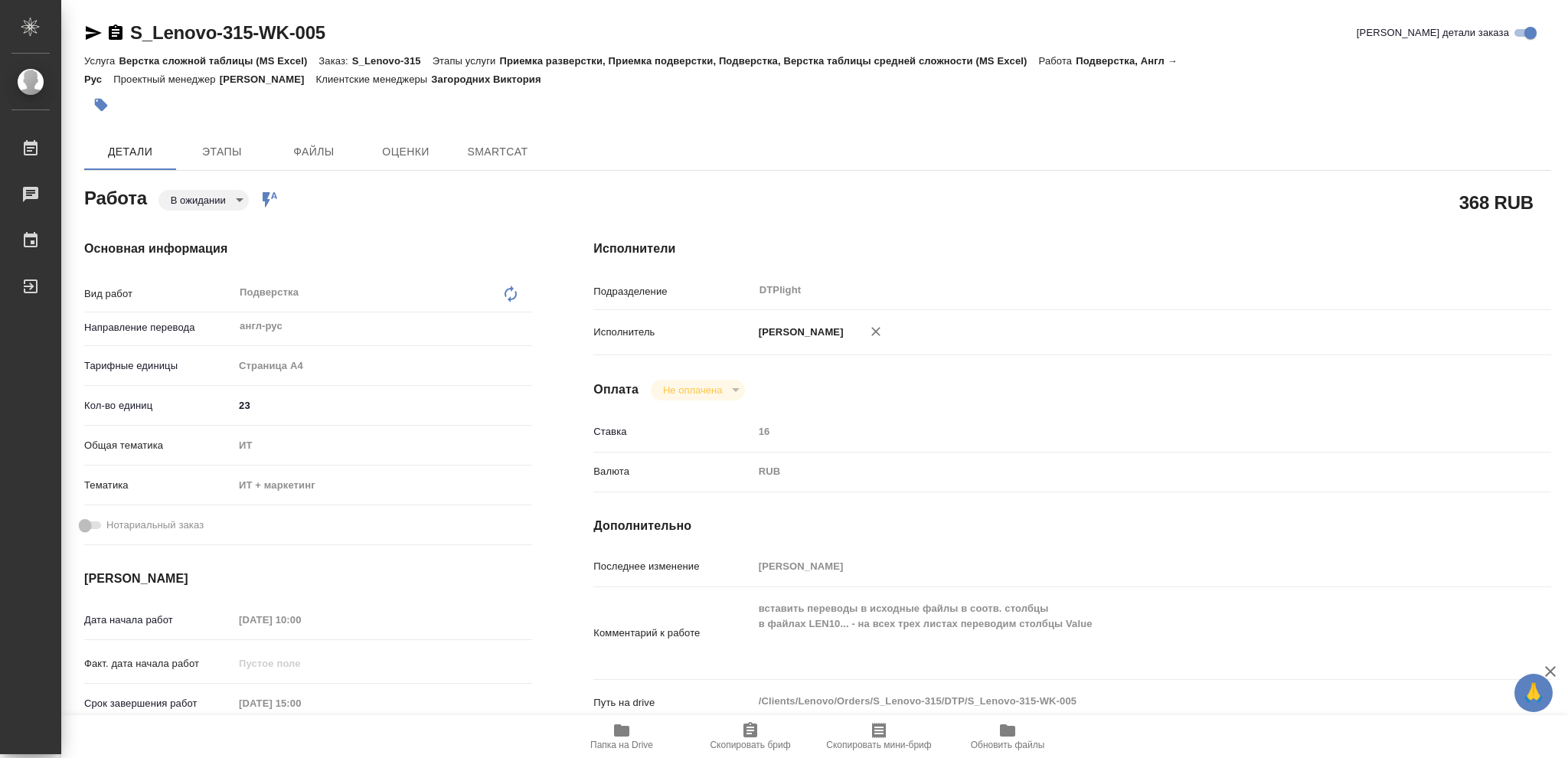
type textarea "x"
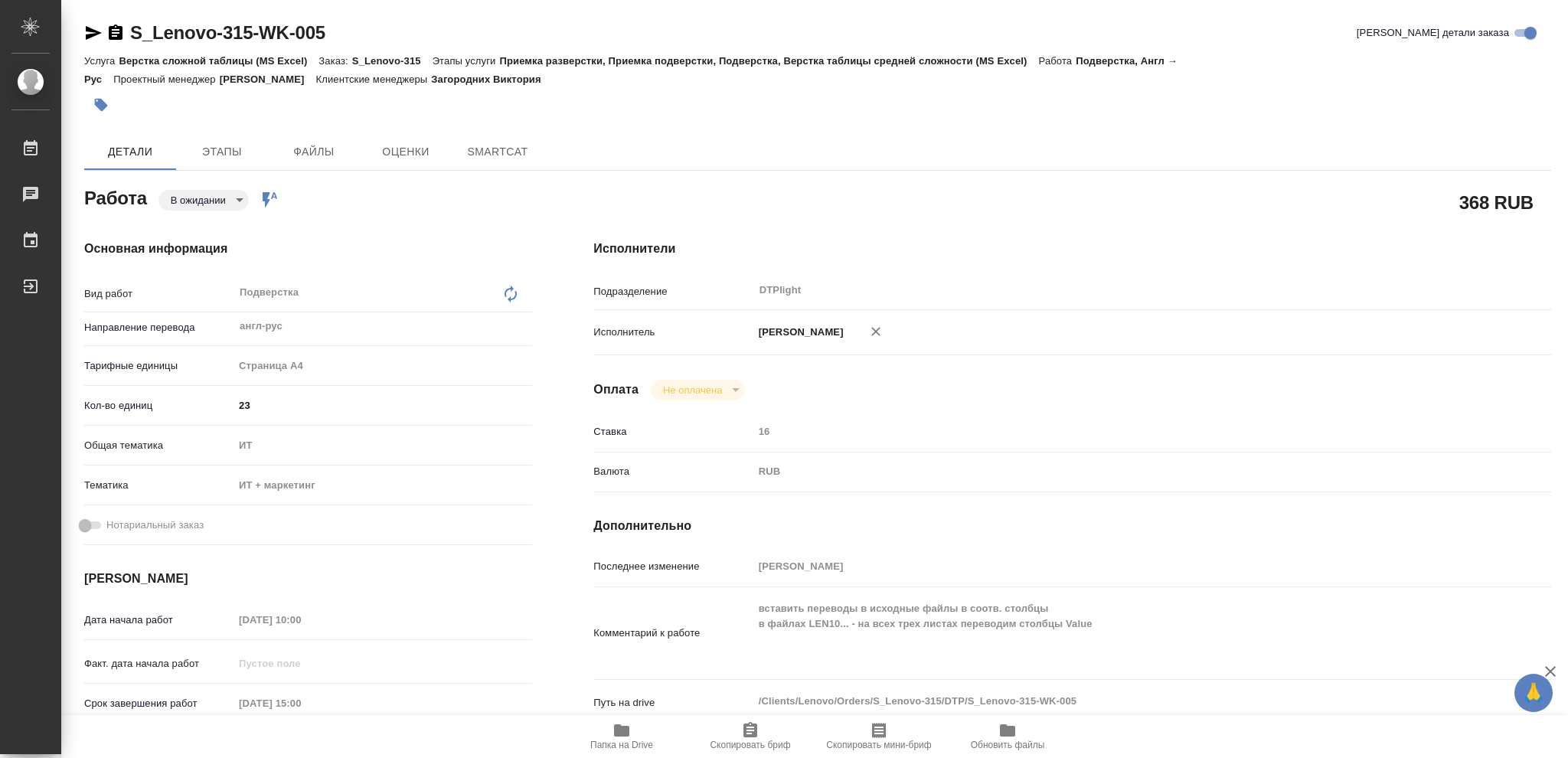
type textarea "x"
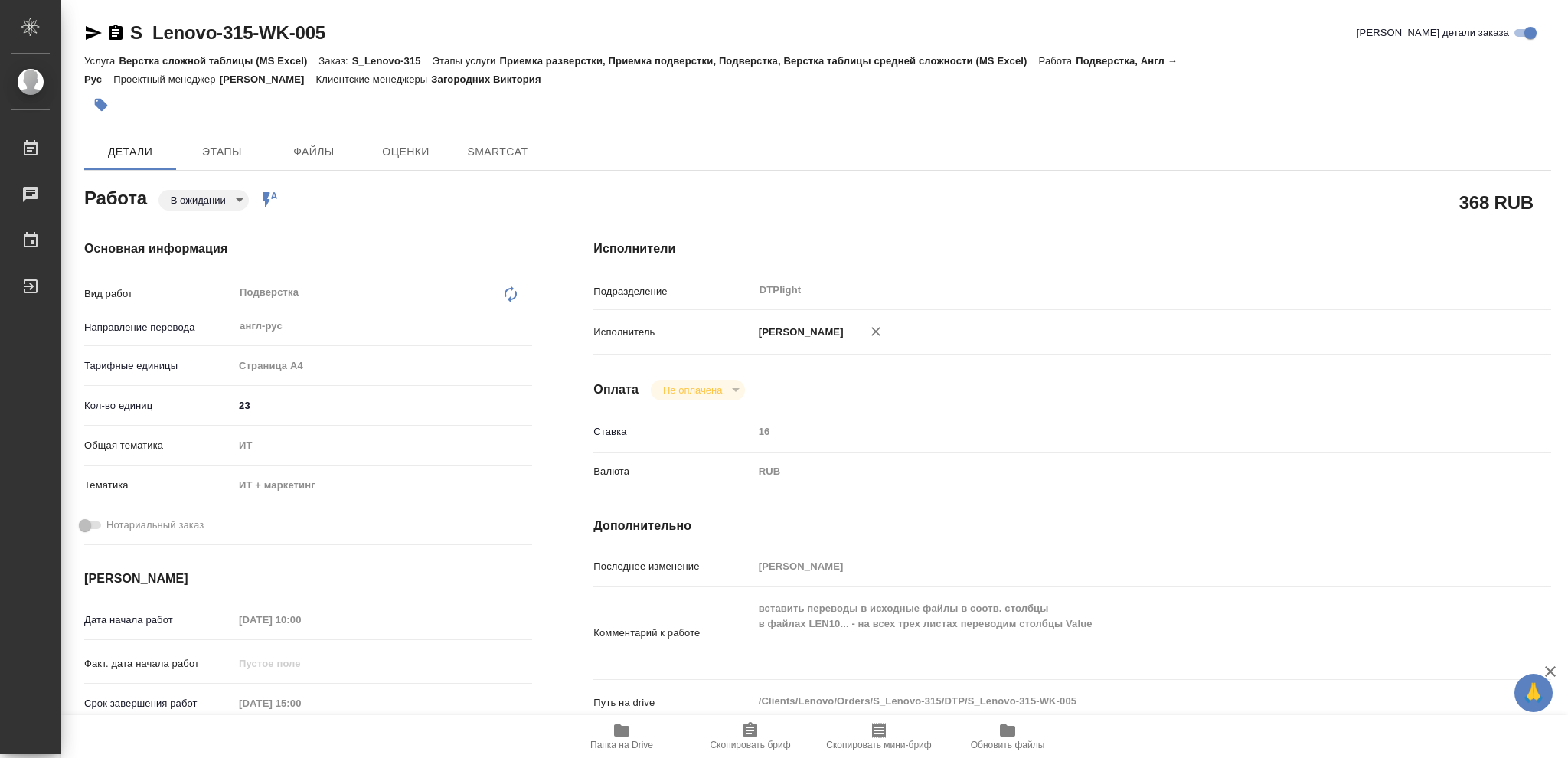
type textarea "x"
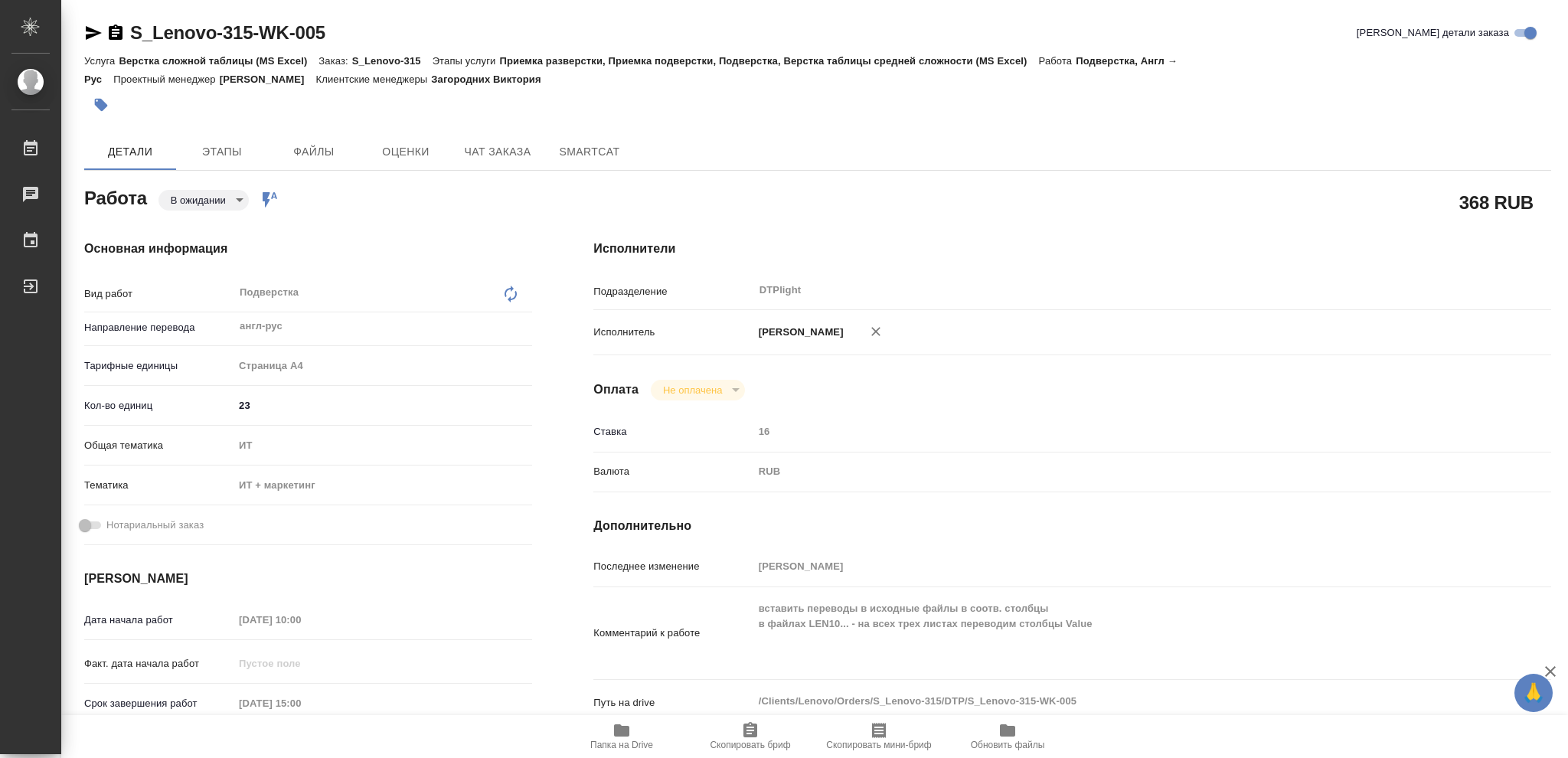
type textarea "x"
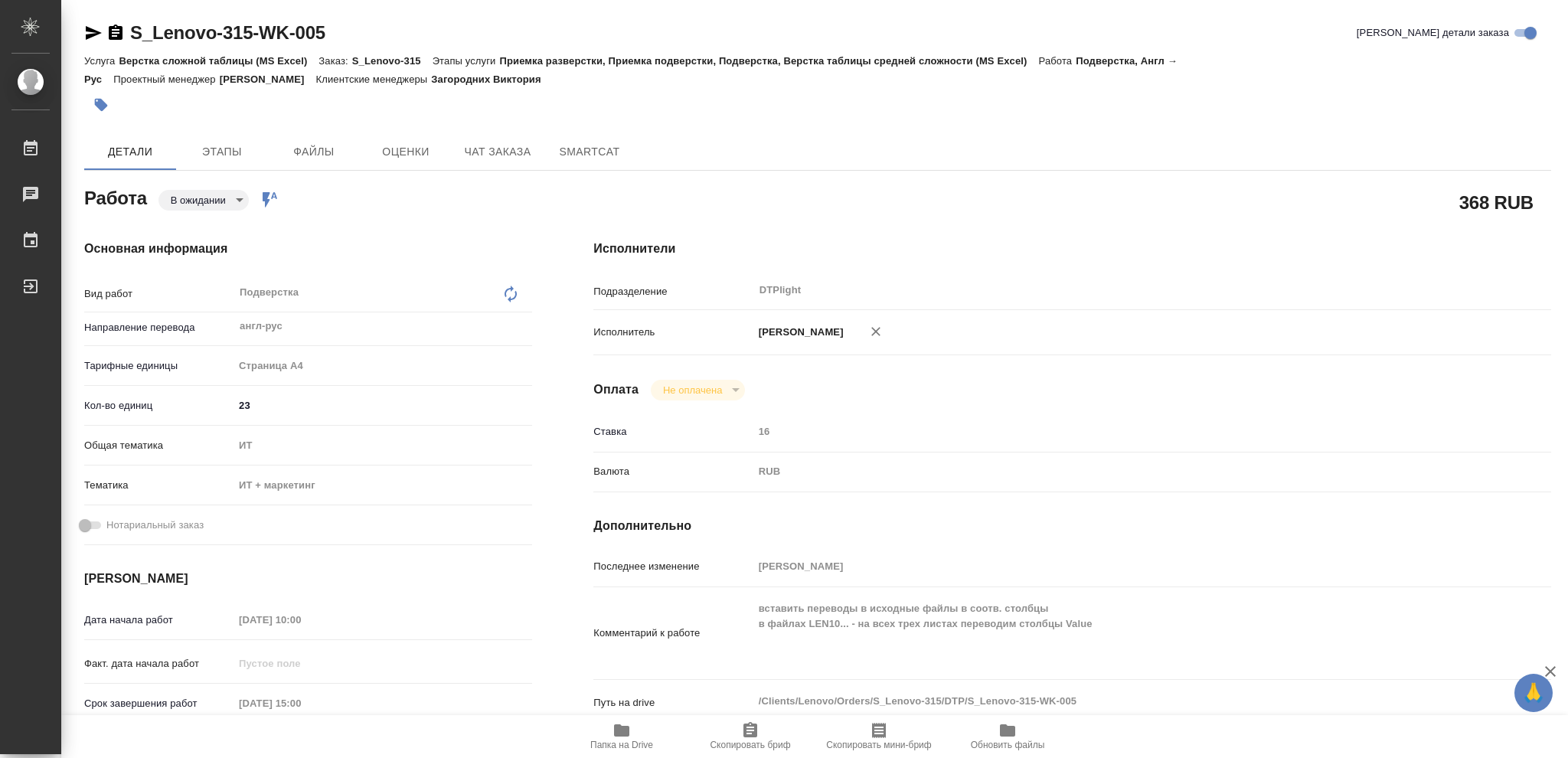
type textarea "x"
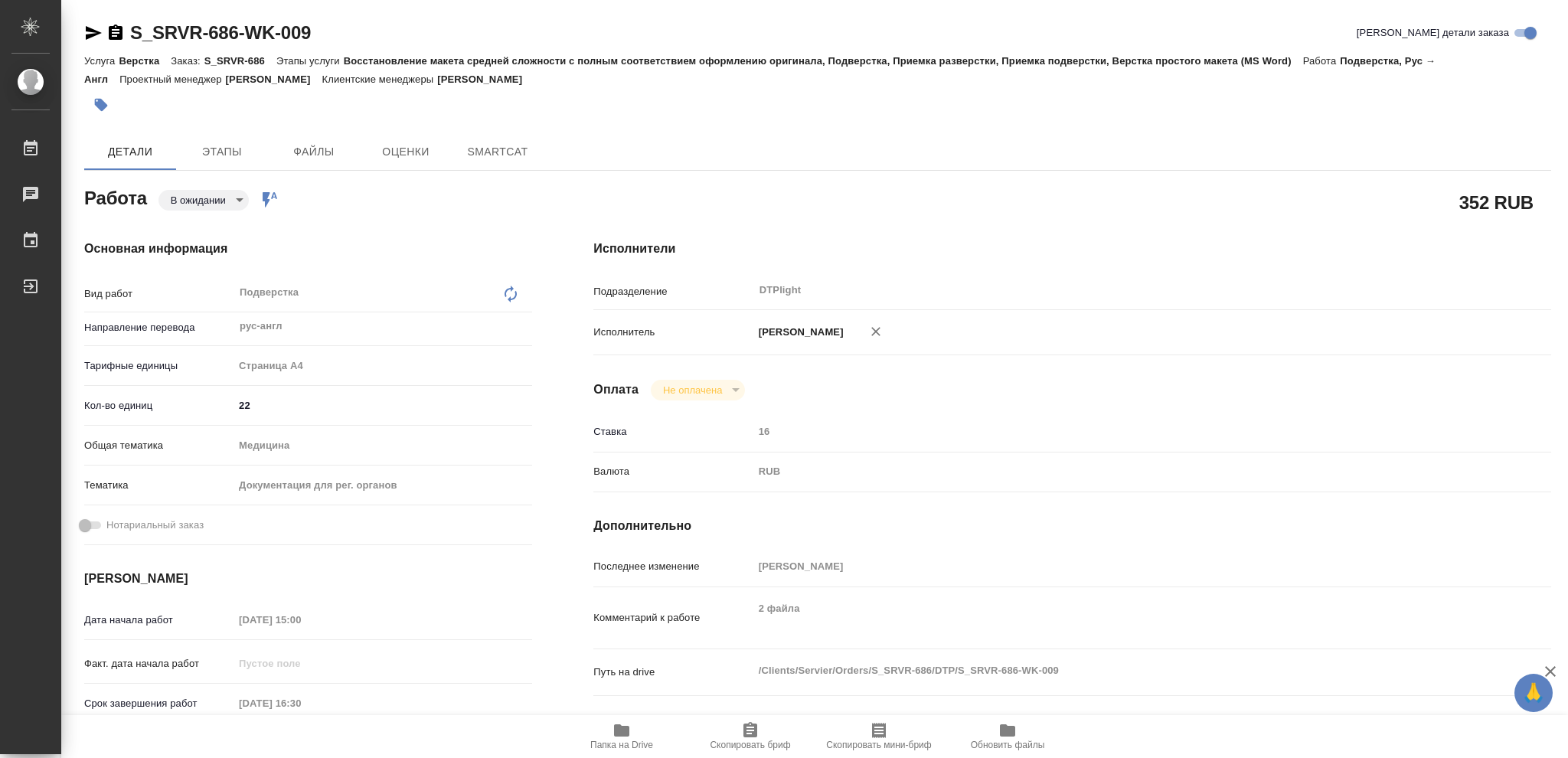
type textarea "x"
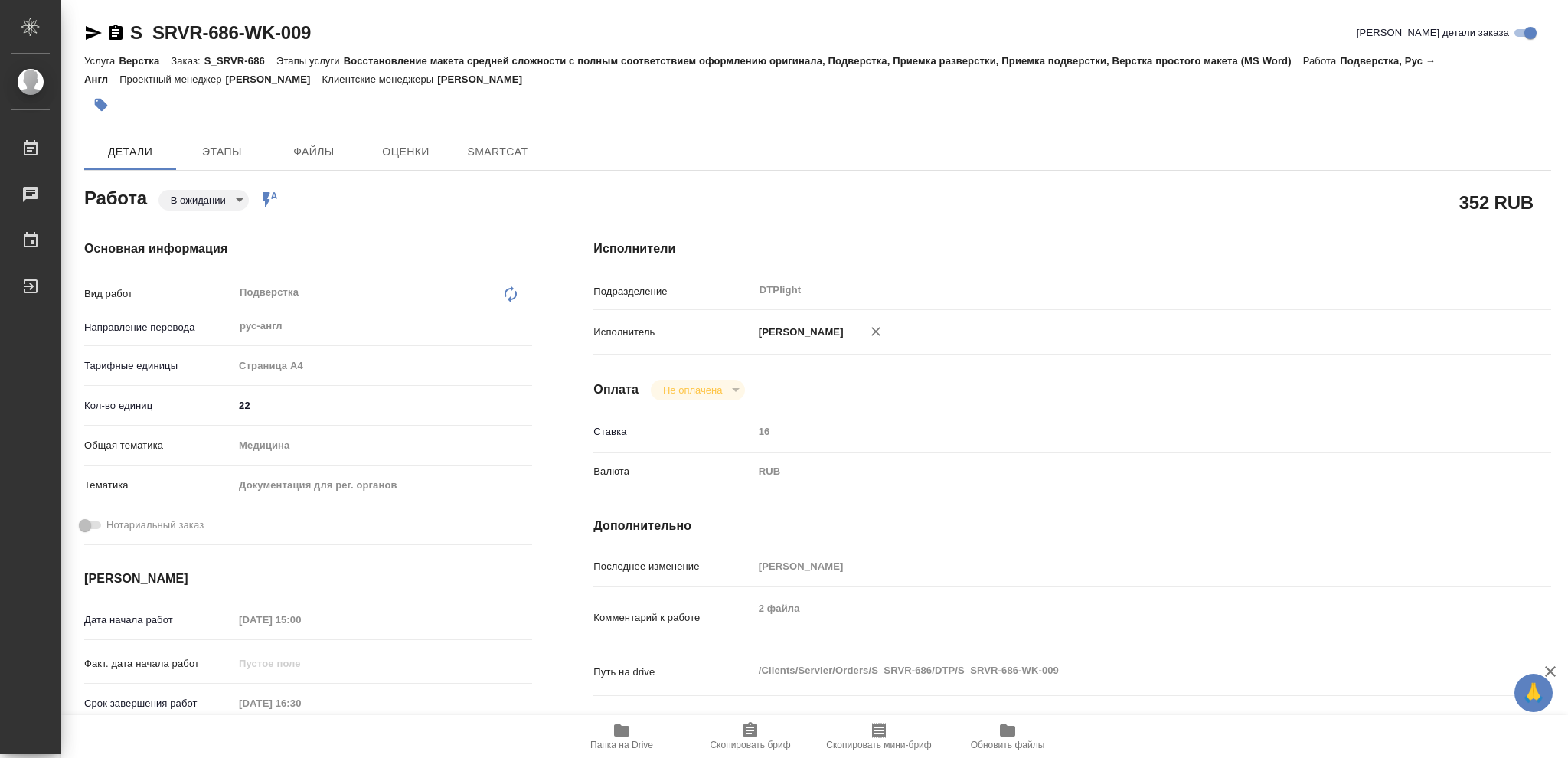
type textarea "x"
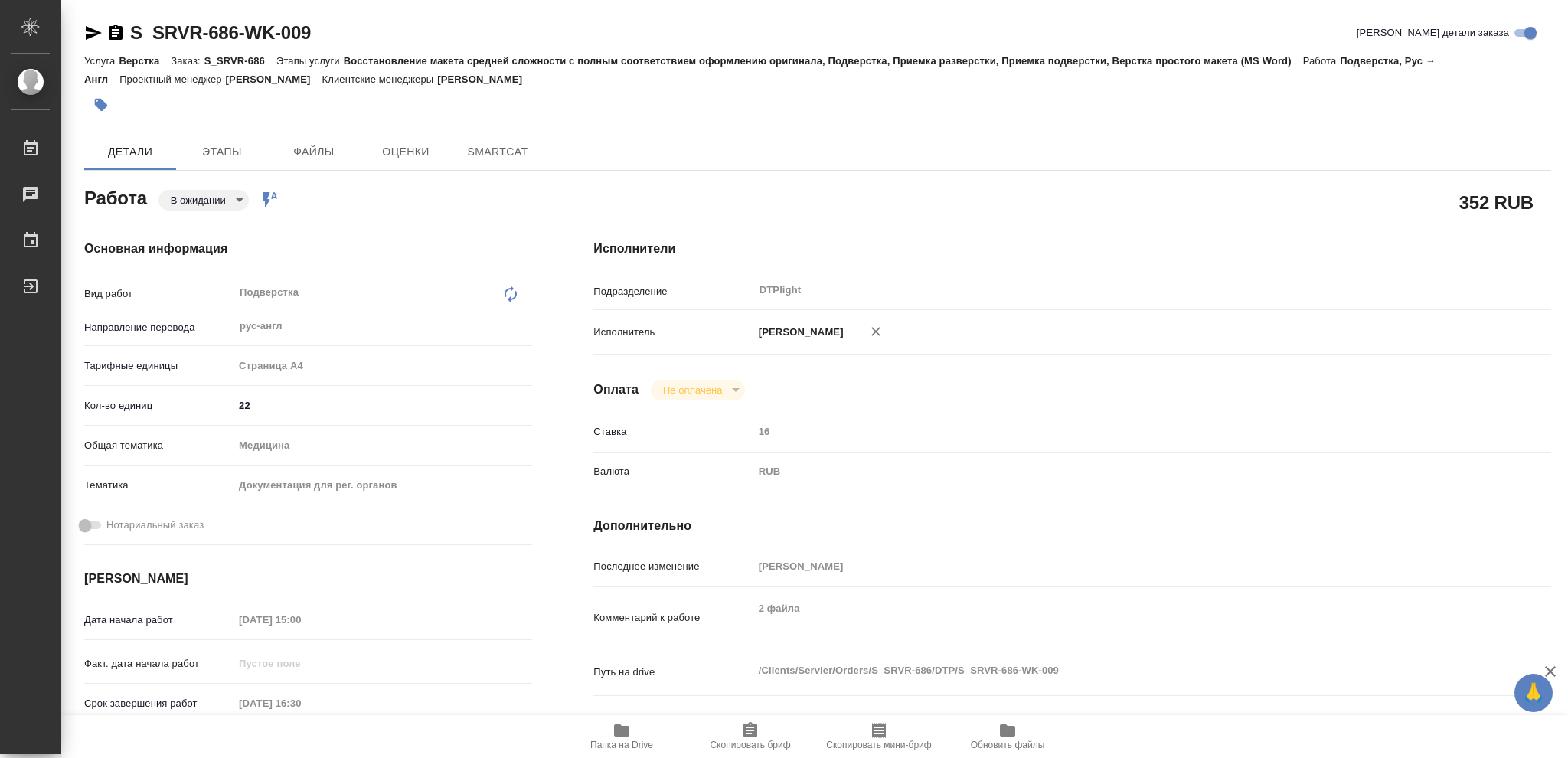
type textarea "x"
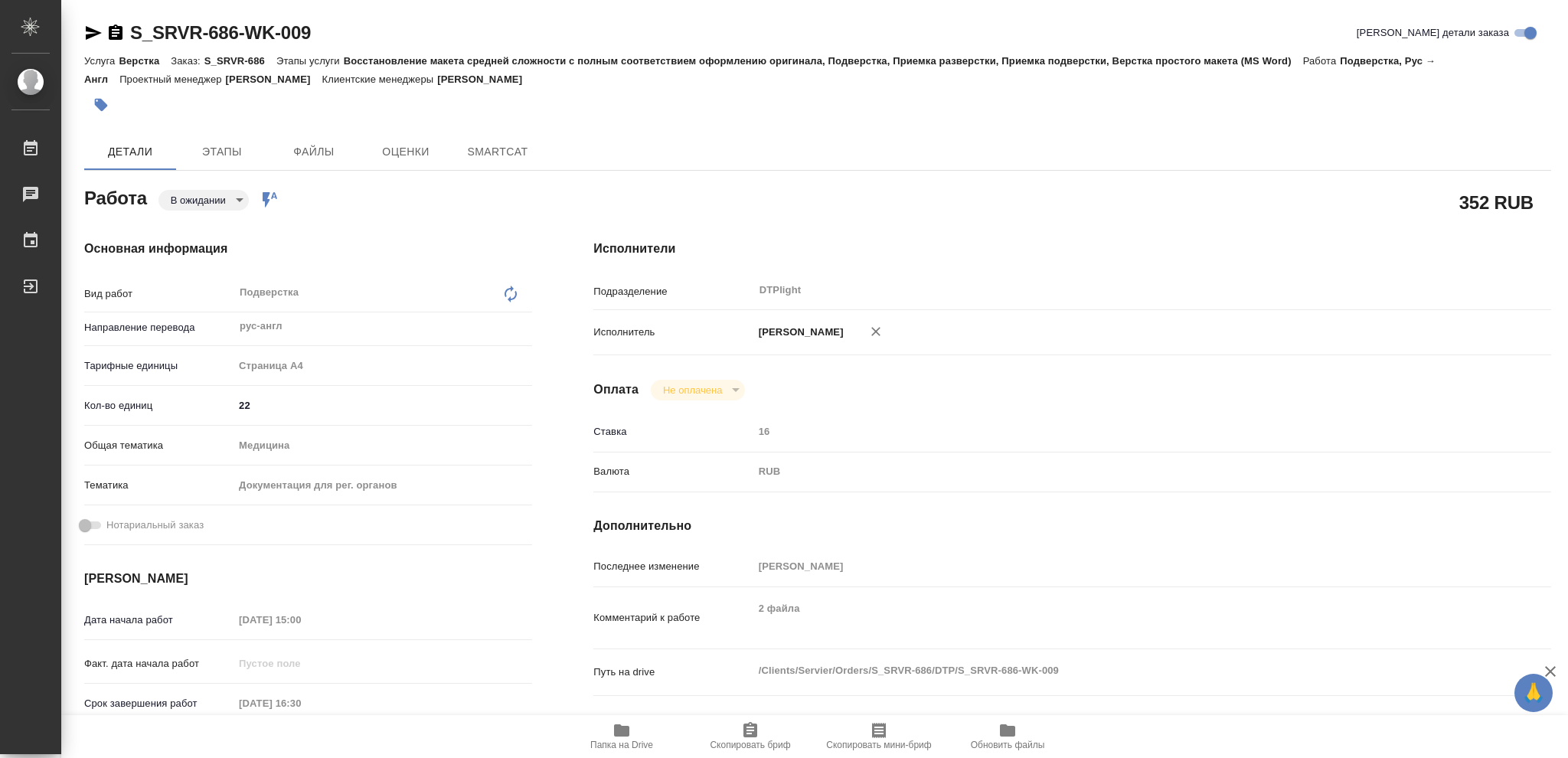
type textarea "x"
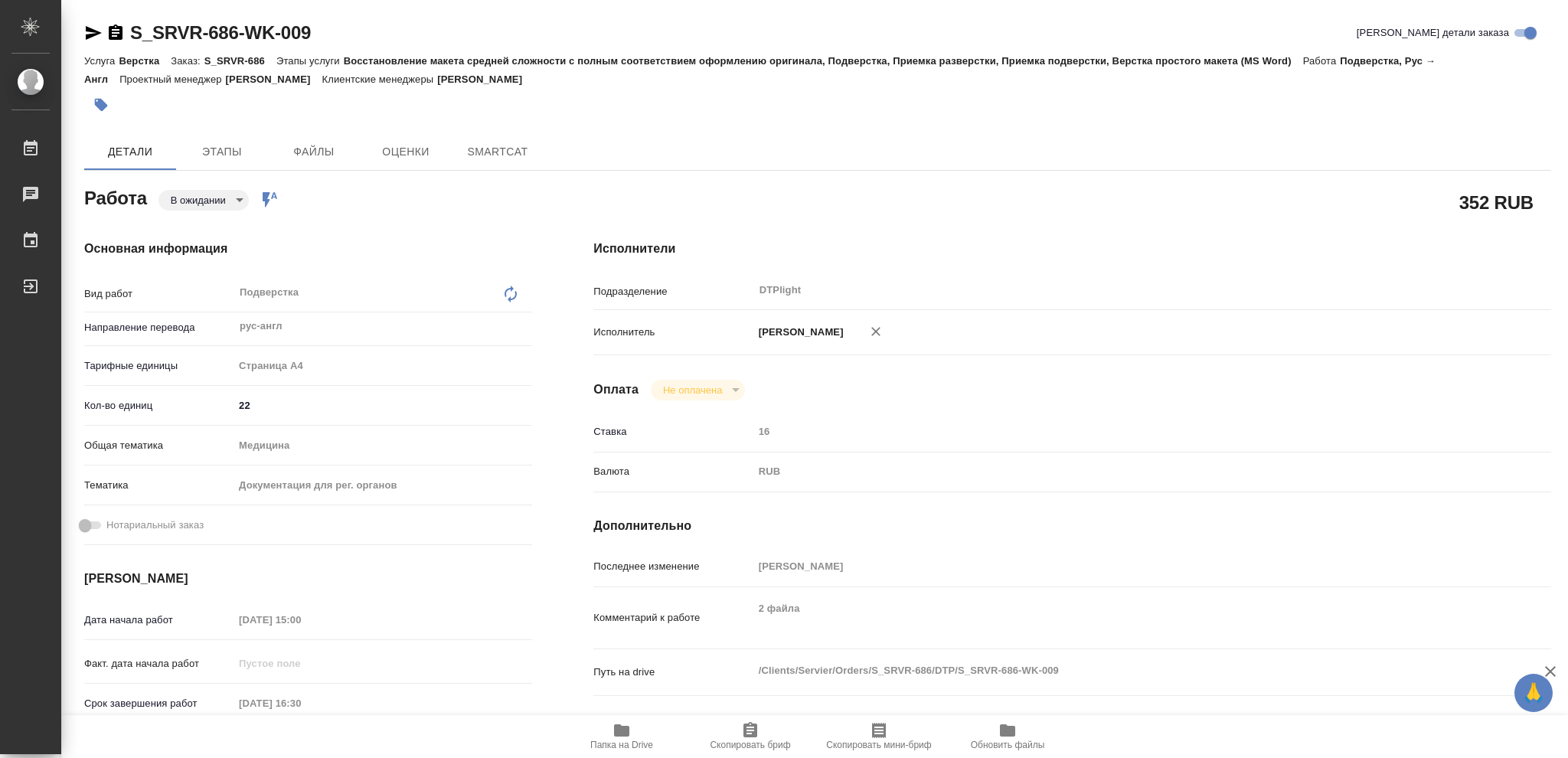
type textarea "x"
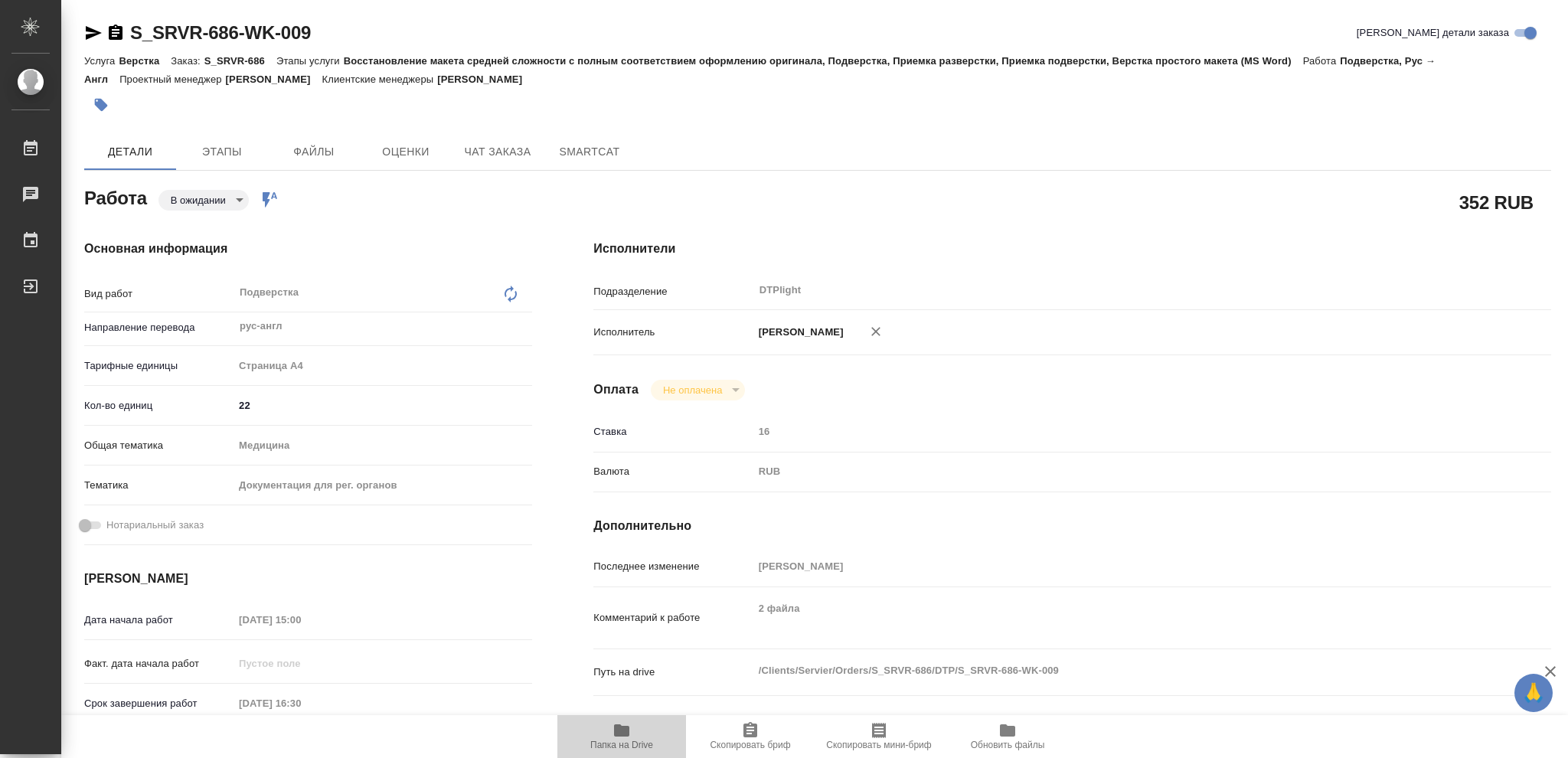
click at [621, 729] on icon "button" at bounding box center [622, 730] width 15 height 12
type textarea "x"
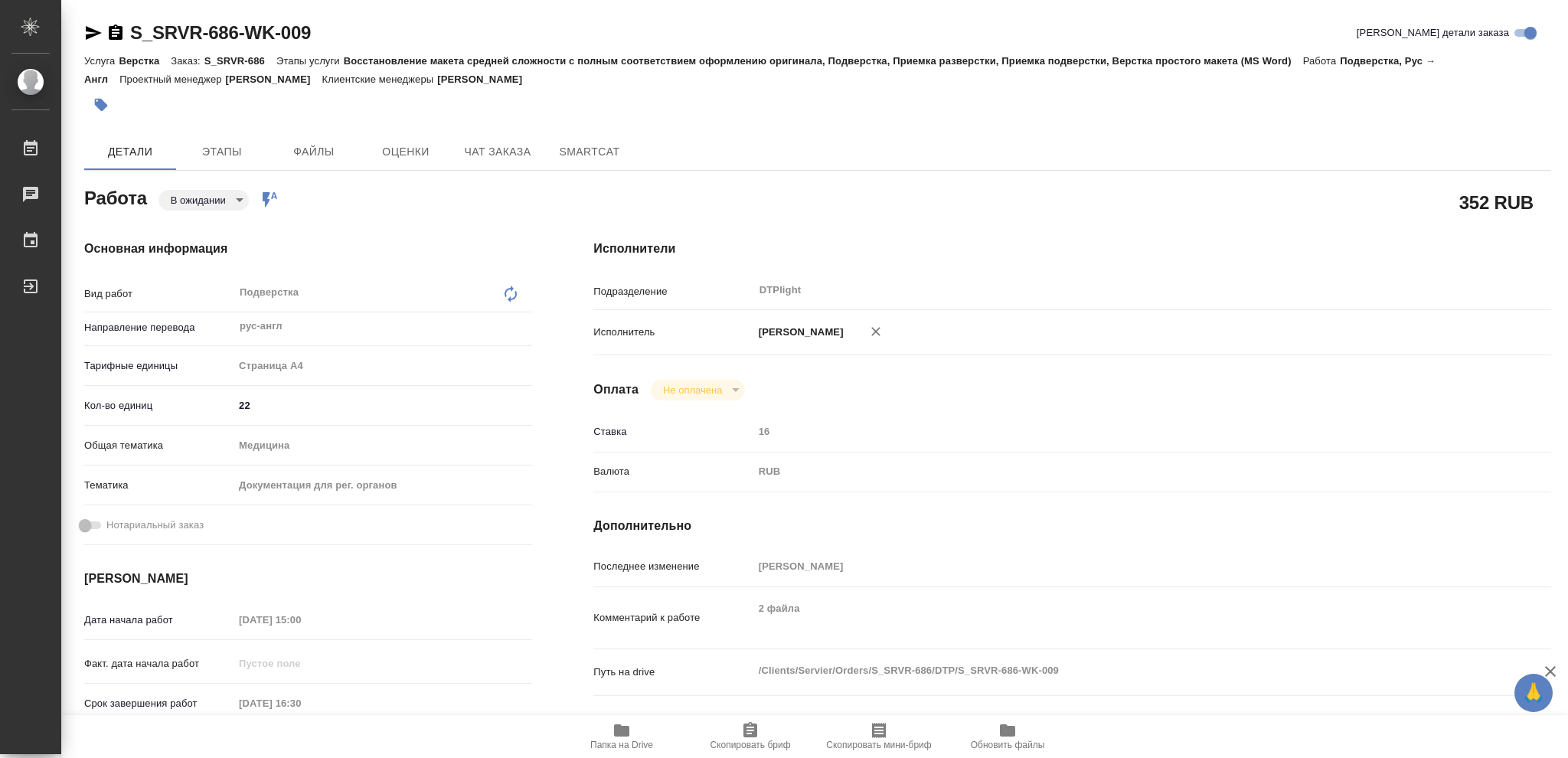
type textarea "x"
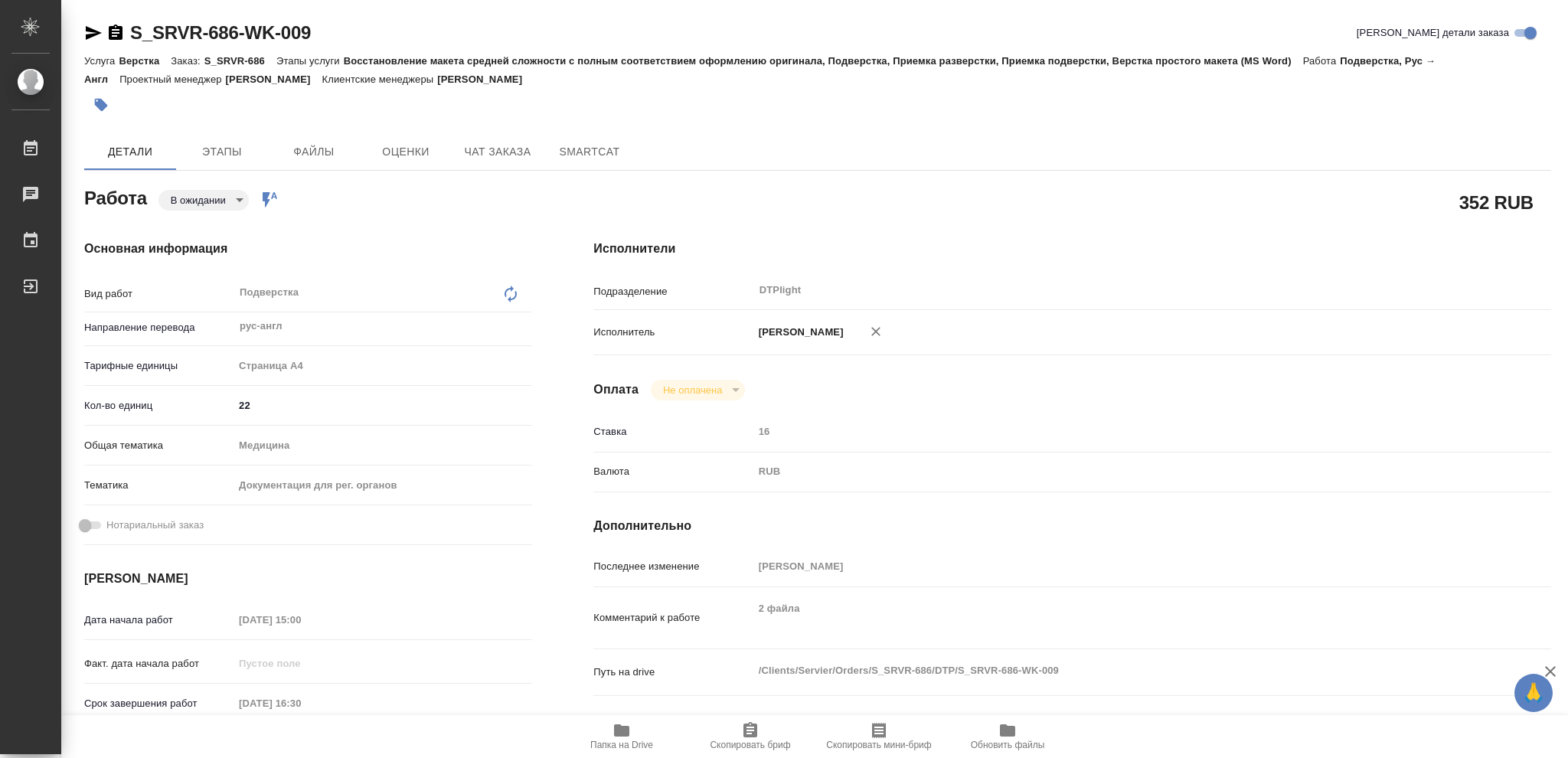
type textarea "x"
